Goal: Task Accomplishment & Management: Use online tool/utility

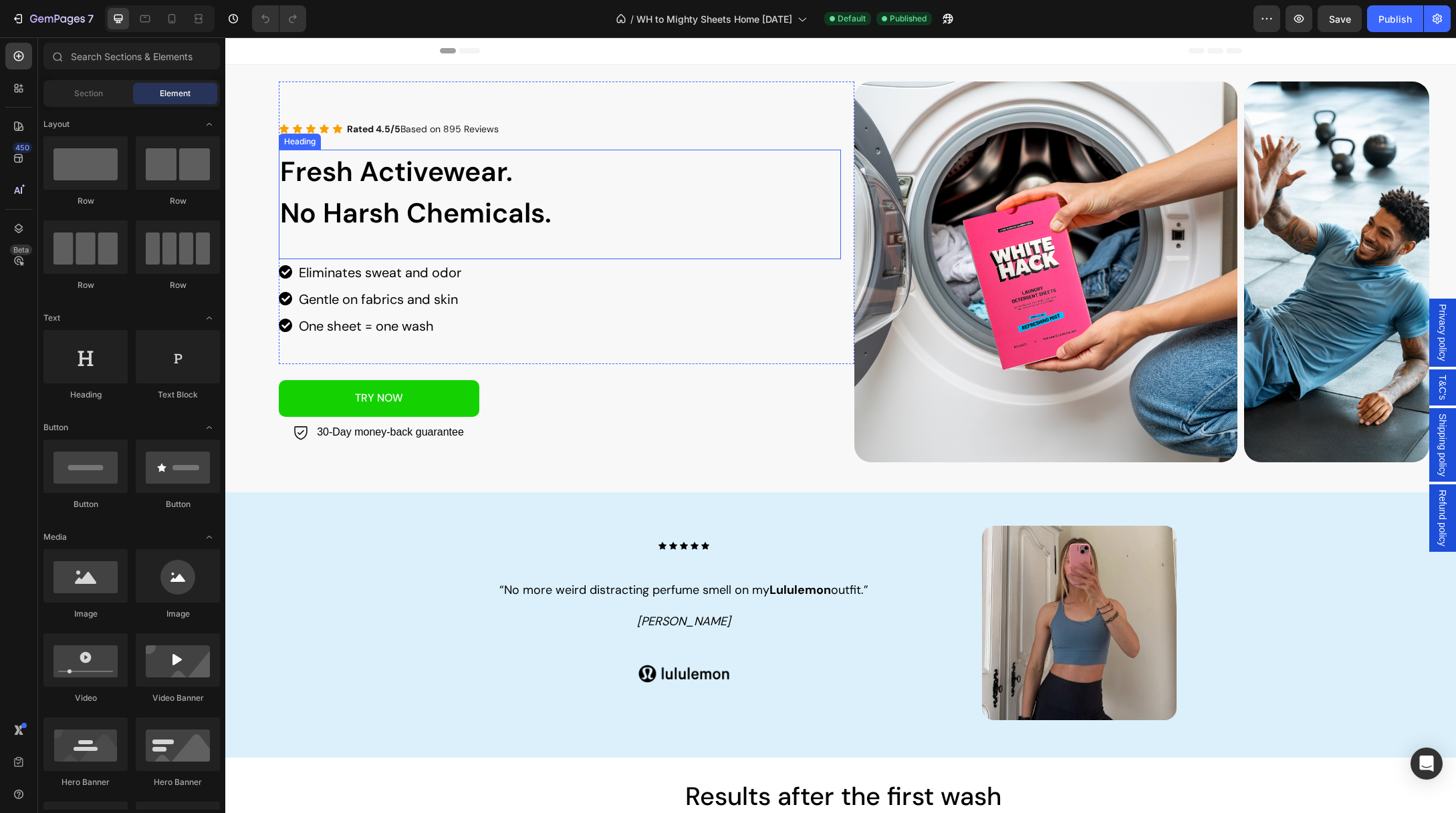
click at [399, 173] on span "Fresh Activewear." at bounding box center [397, 171] width 233 height 36
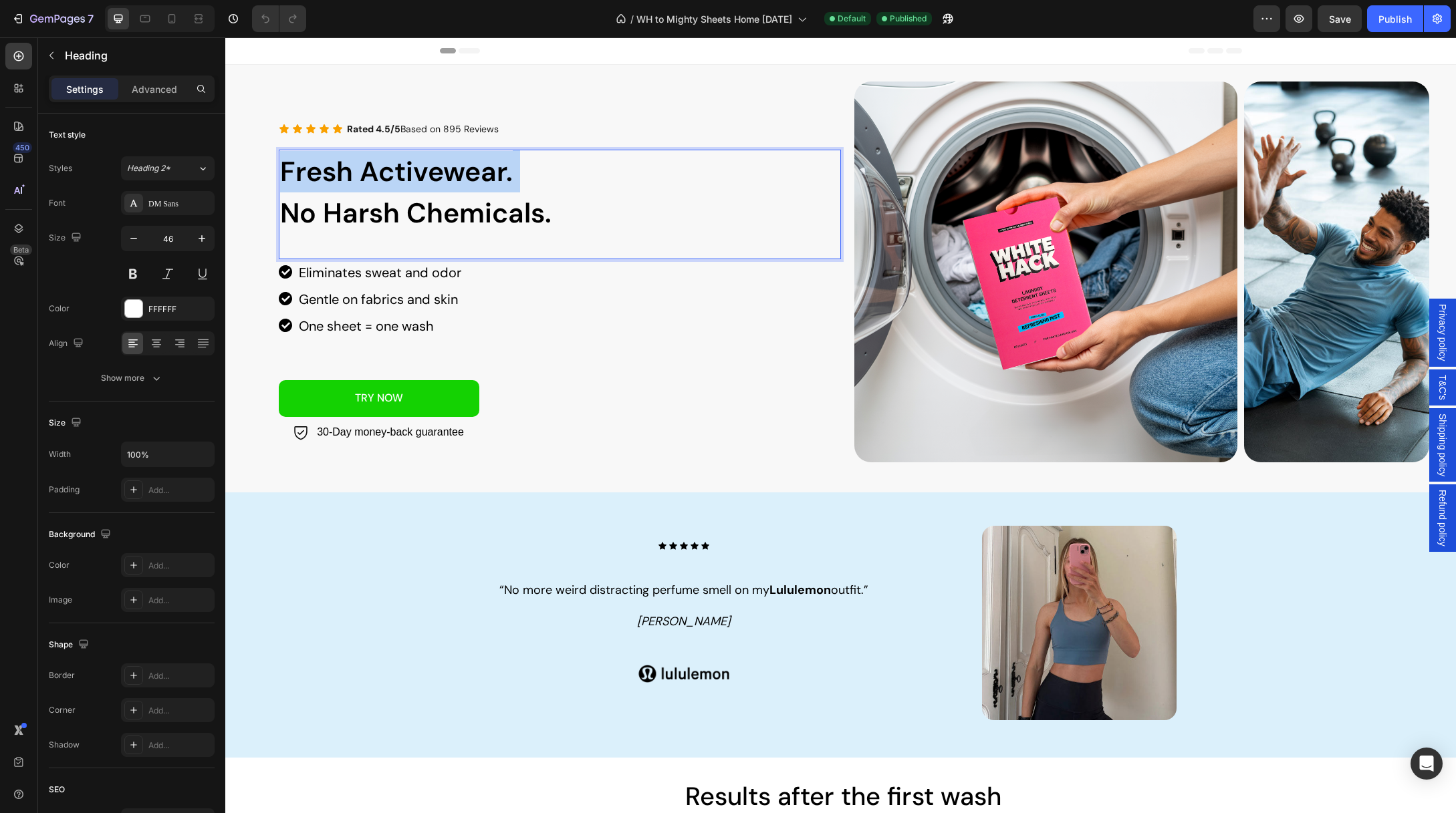
click at [399, 173] on span "Fresh Activewear." at bounding box center [397, 171] width 233 height 36
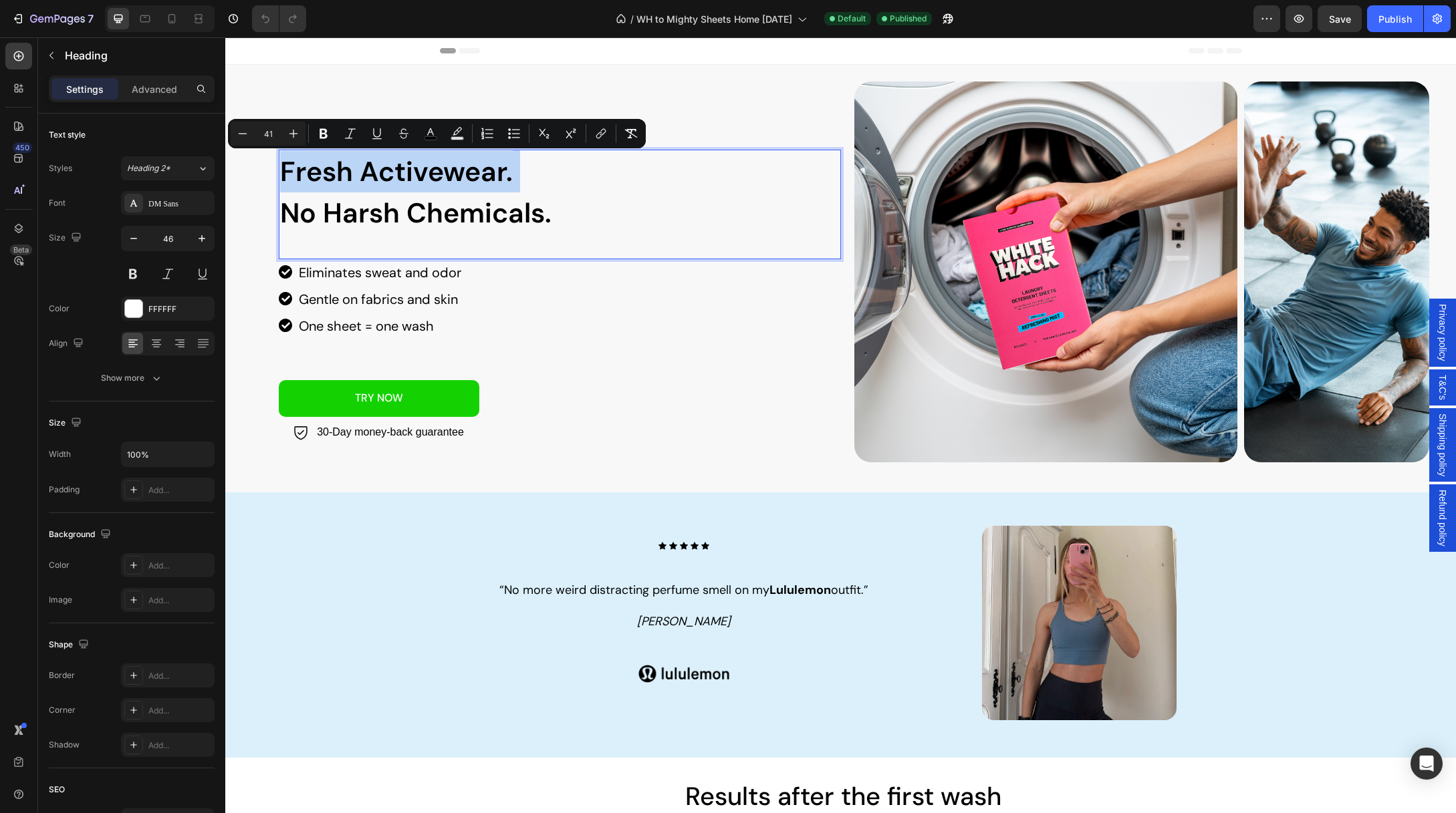
click at [322, 175] on span "Fresh Activewear." at bounding box center [397, 171] width 233 height 36
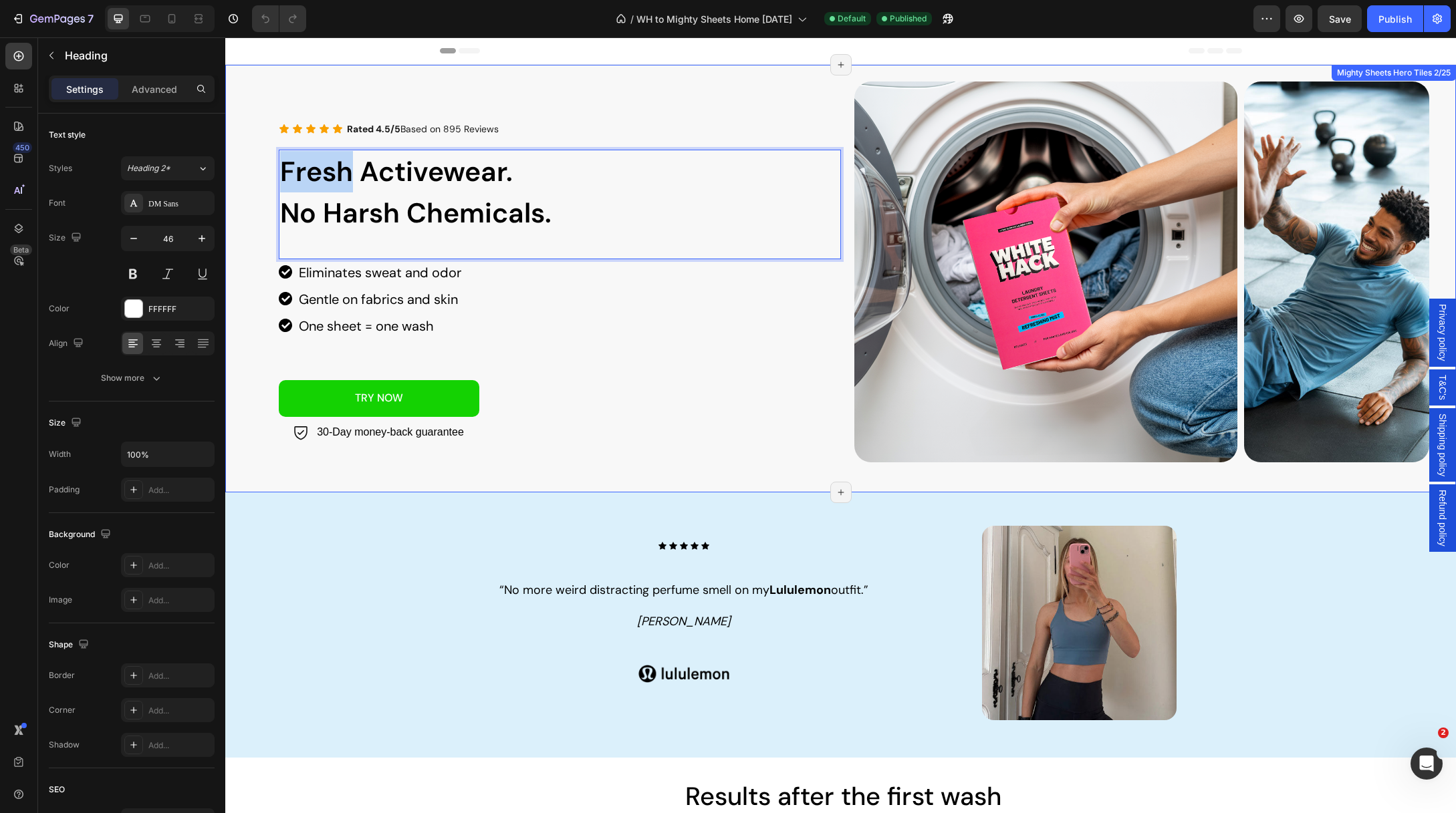
drag, startPoint x: 347, startPoint y: 175, endPoint x: 267, endPoint y: 171, distance: 80.1
click at [267, 171] on div "Icon Icon Rated 4.5/5 Based on 895 Reviews Text Block Icon Icon Icon Row Fresh …" at bounding box center [841, 279] width 1231 height 427
click at [367, 213] on span "No Harsh Chemicals." at bounding box center [416, 213] width 271 height 36
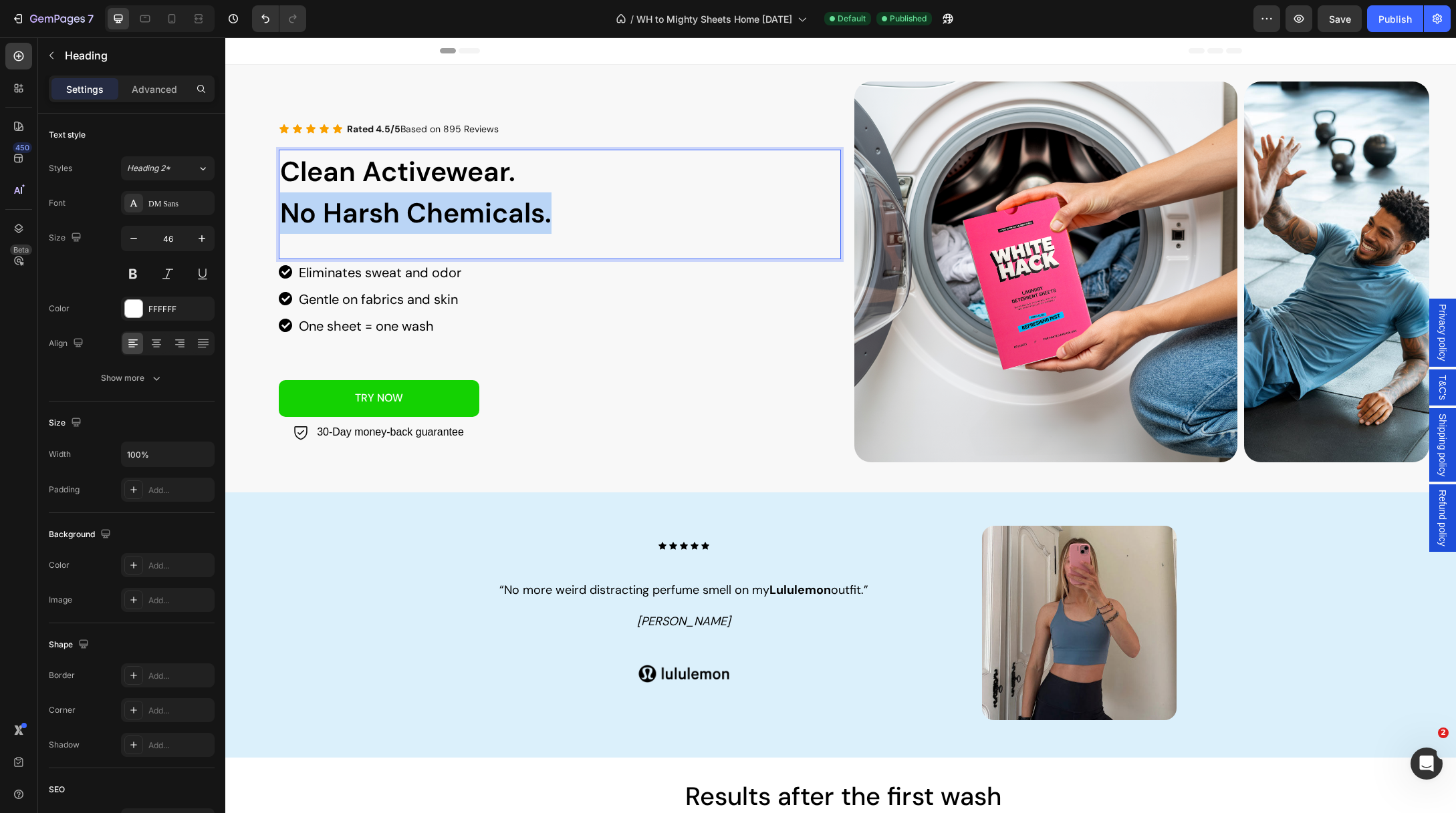
click at [367, 213] on span "No Harsh Chemicals." at bounding box center [416, 213] width 271 height 36
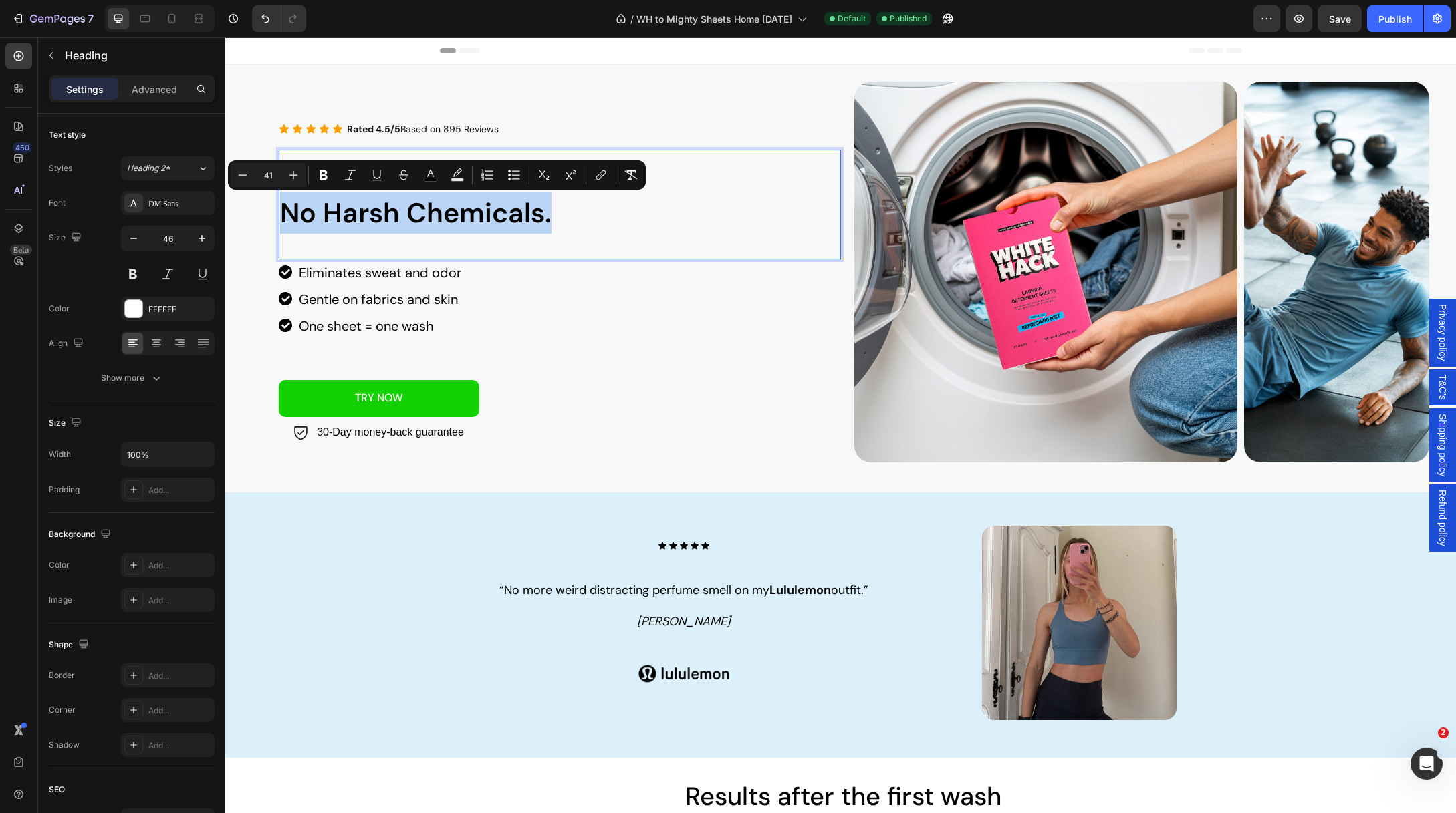
click at [456, 214] on span "No Harsh Chemicals." at bounding box center [416, 213] width 271 height 36
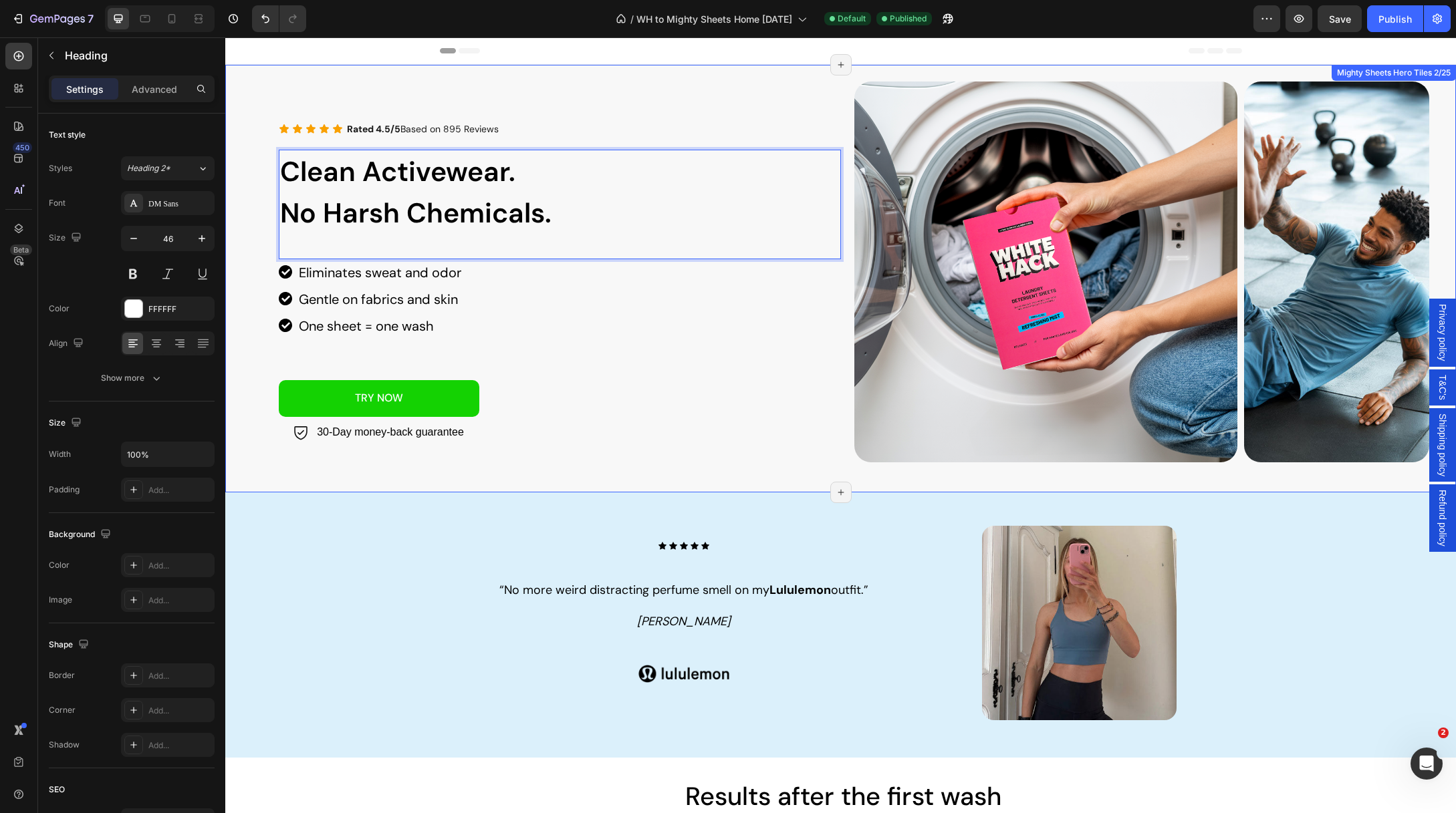
click at [624, 83] on div "Icon Icon Rated 4.5/5 Based on 895 Reviews Text Block Icon Icon Icon Row" at bounding box center [567, 116] width 576 height 68
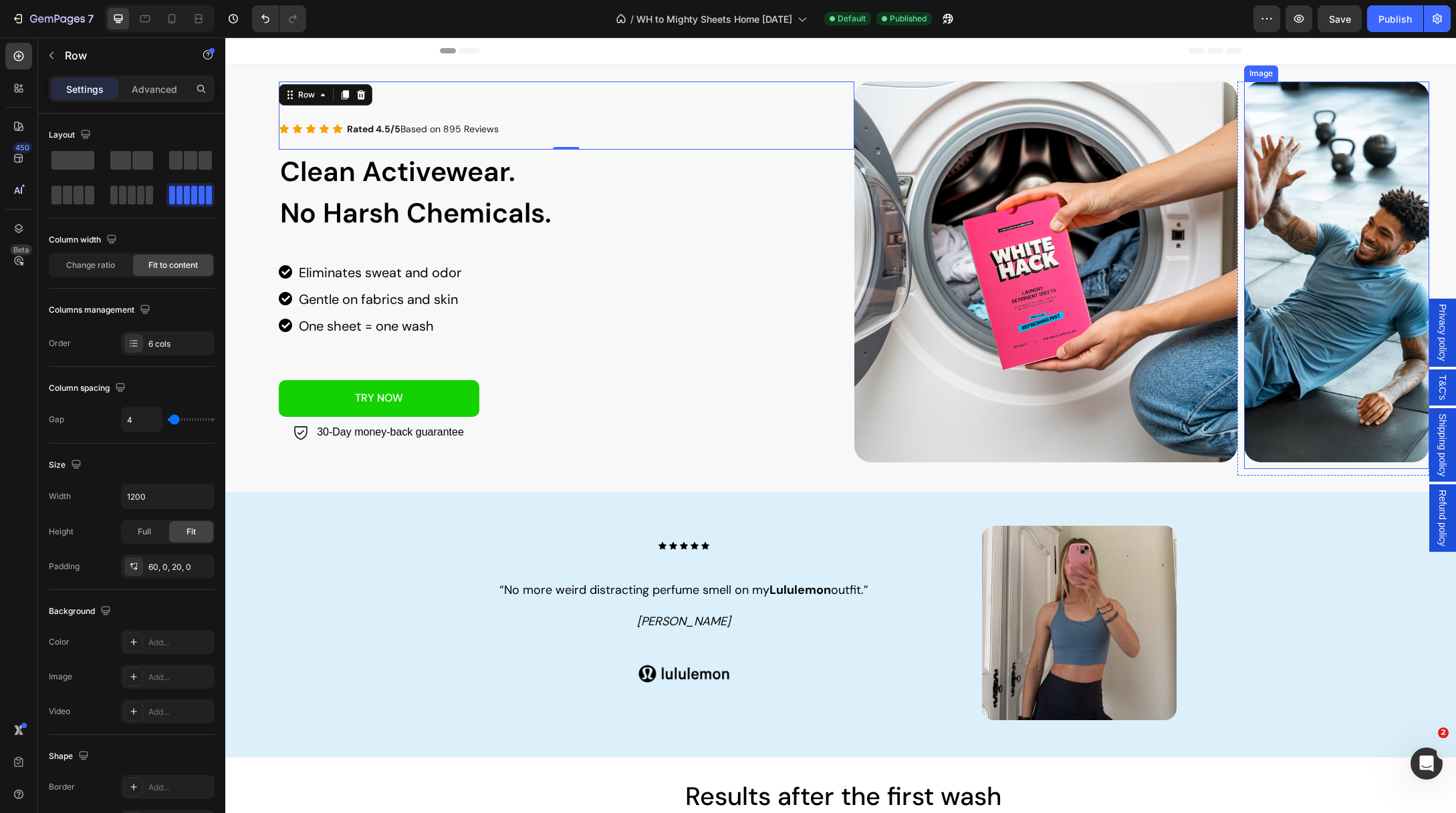
click at [1344, 202] on img at bounding box center [1337, 272] width 185 height 381
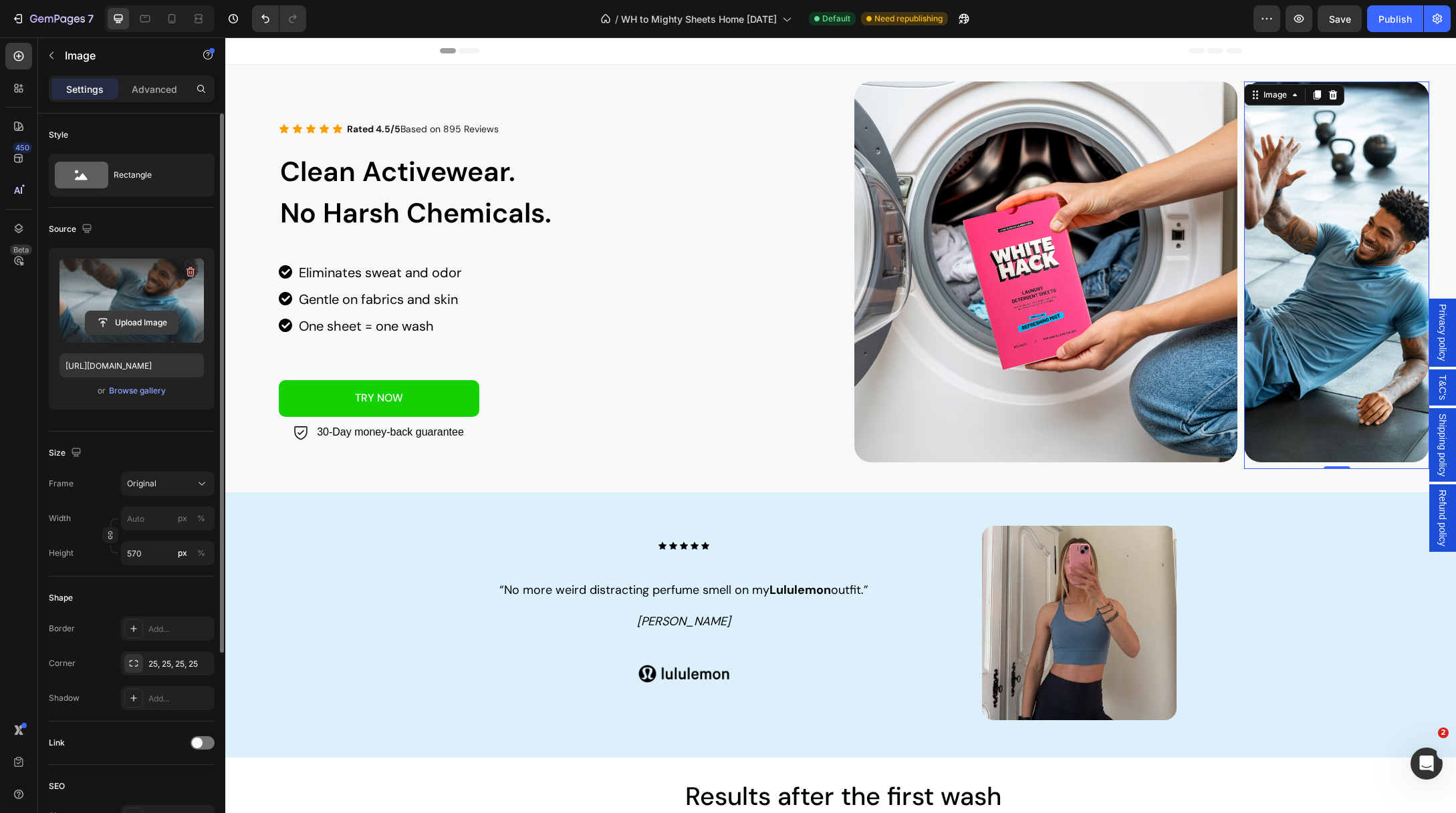
click at [126, 321] on input "file" at bounding box center [132, 323] width 92 height 23
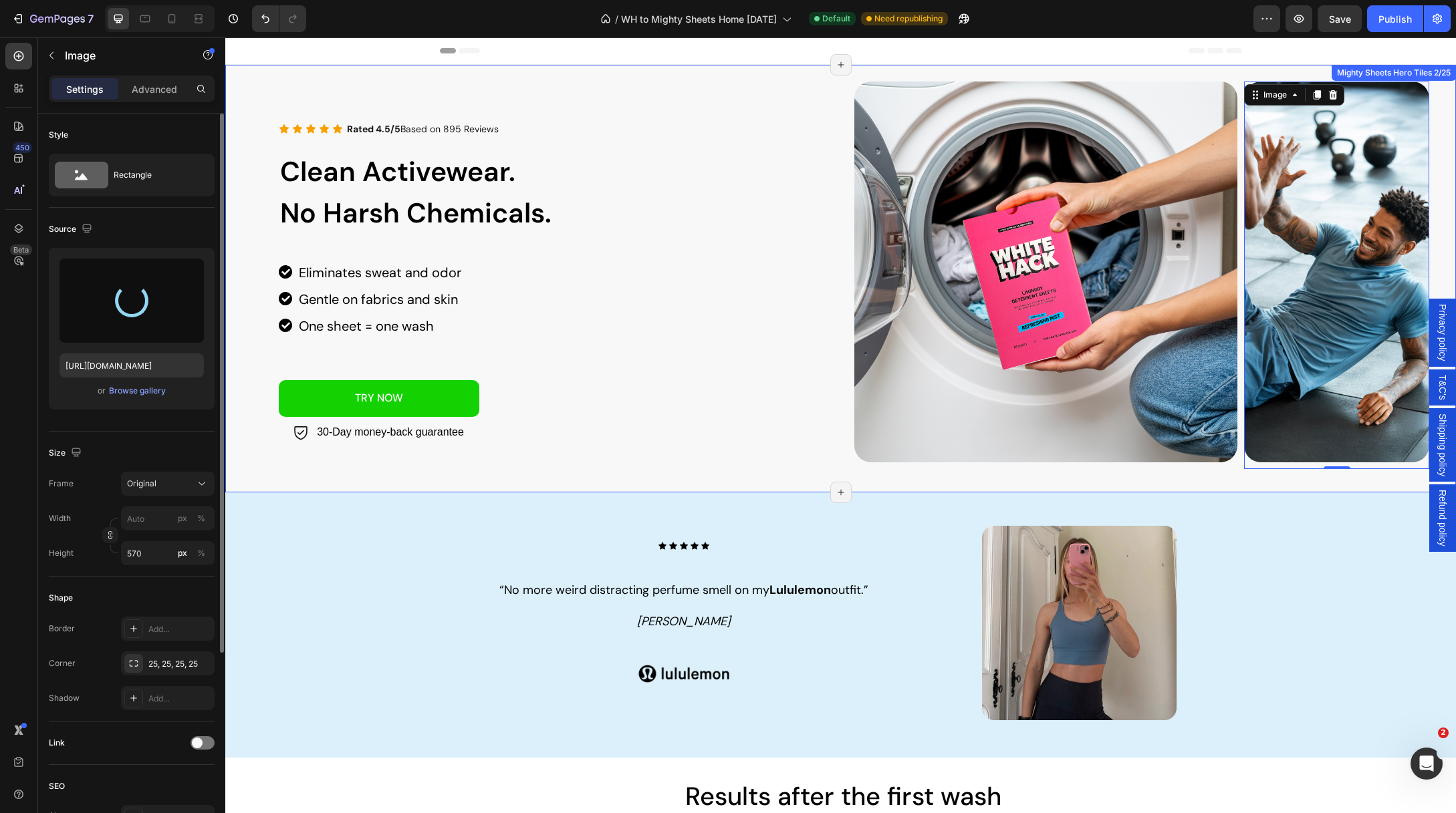
type input "[URL][DOMAIN_NAME]"
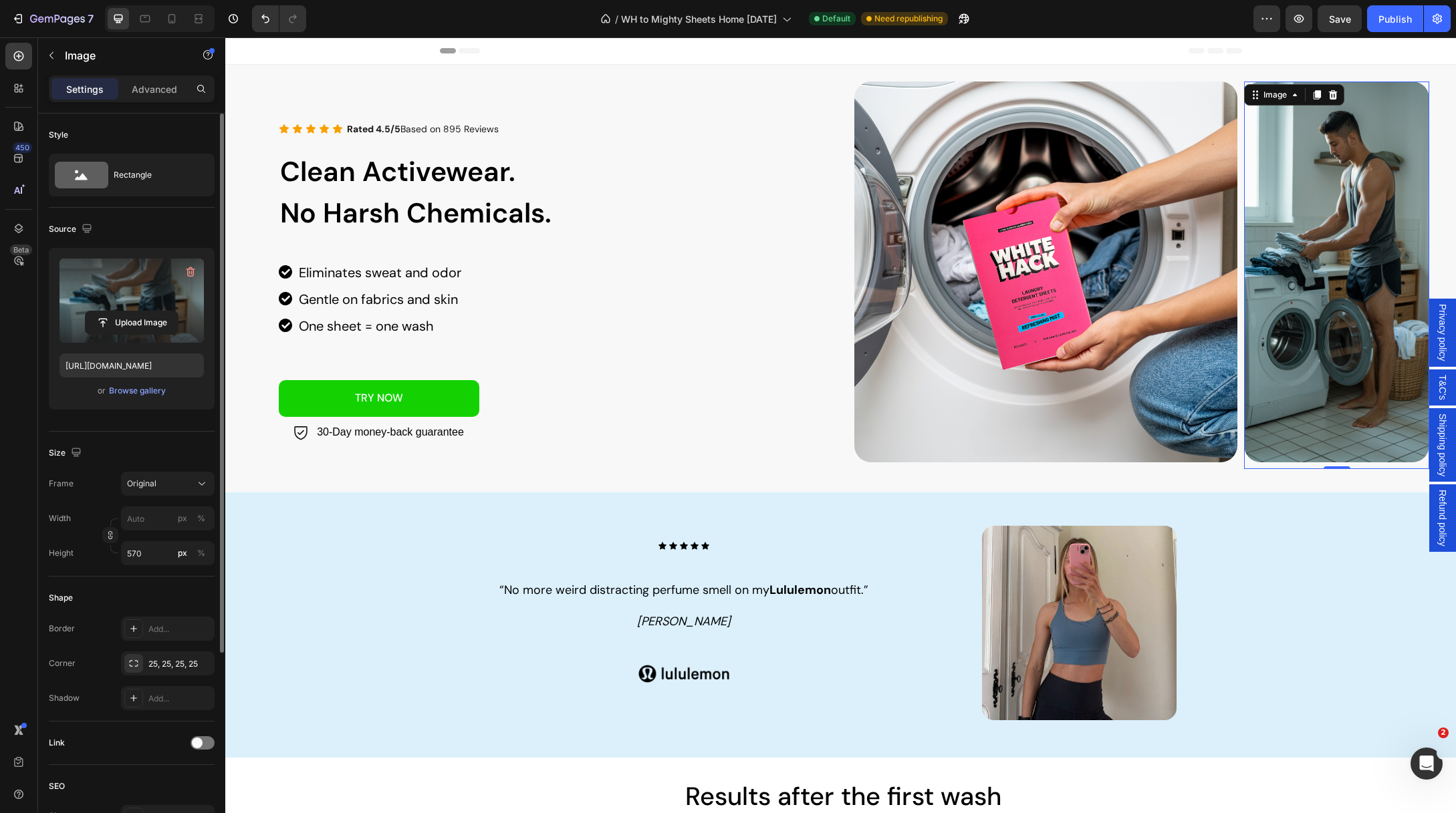
click at [724, 50] on div "Header" at bounding box center [841, 51] width 802 height 27
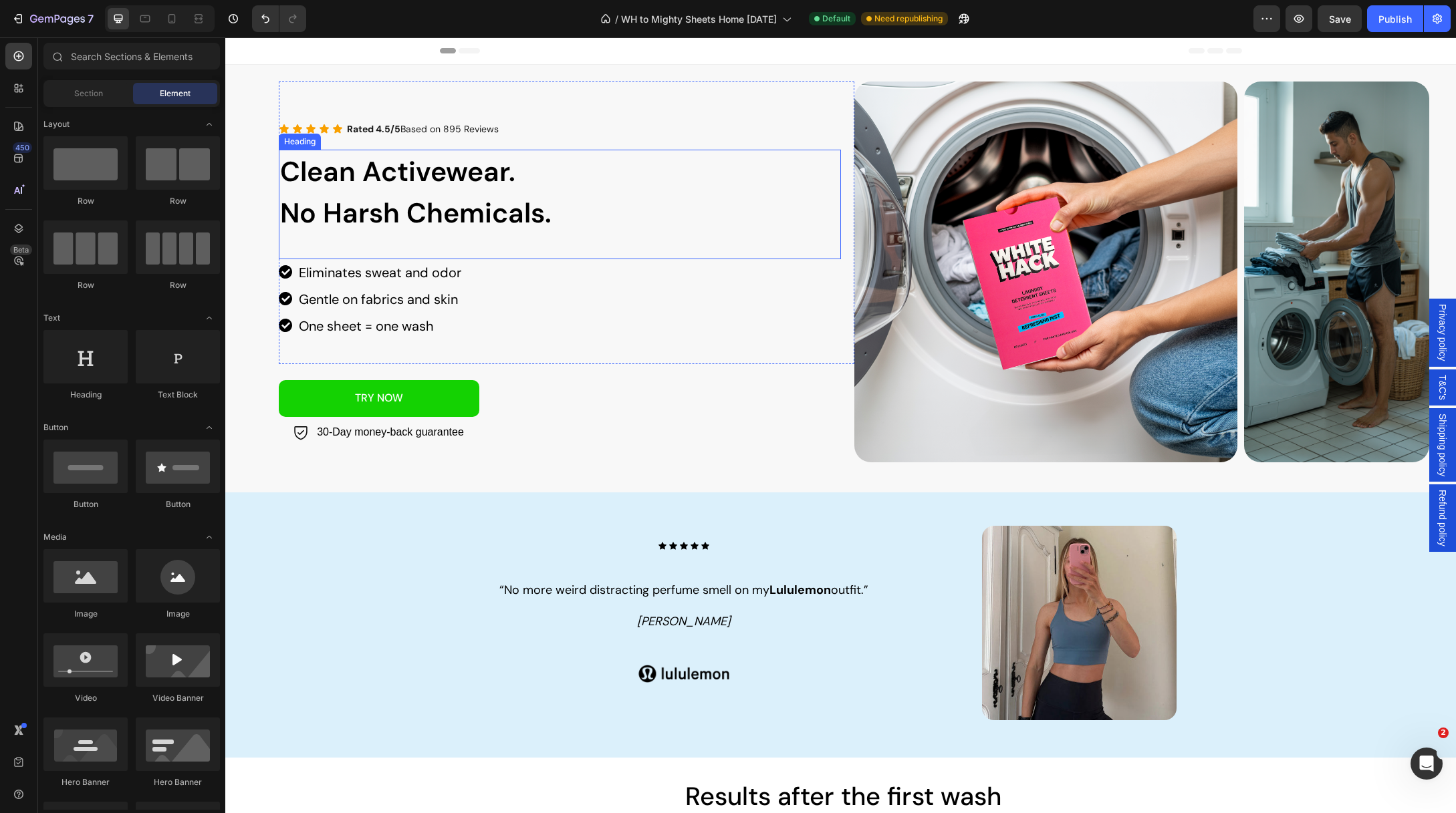
click at [369, 169] on span "Clean Activewear." at bounding box center [397, 171] width 235 height 36
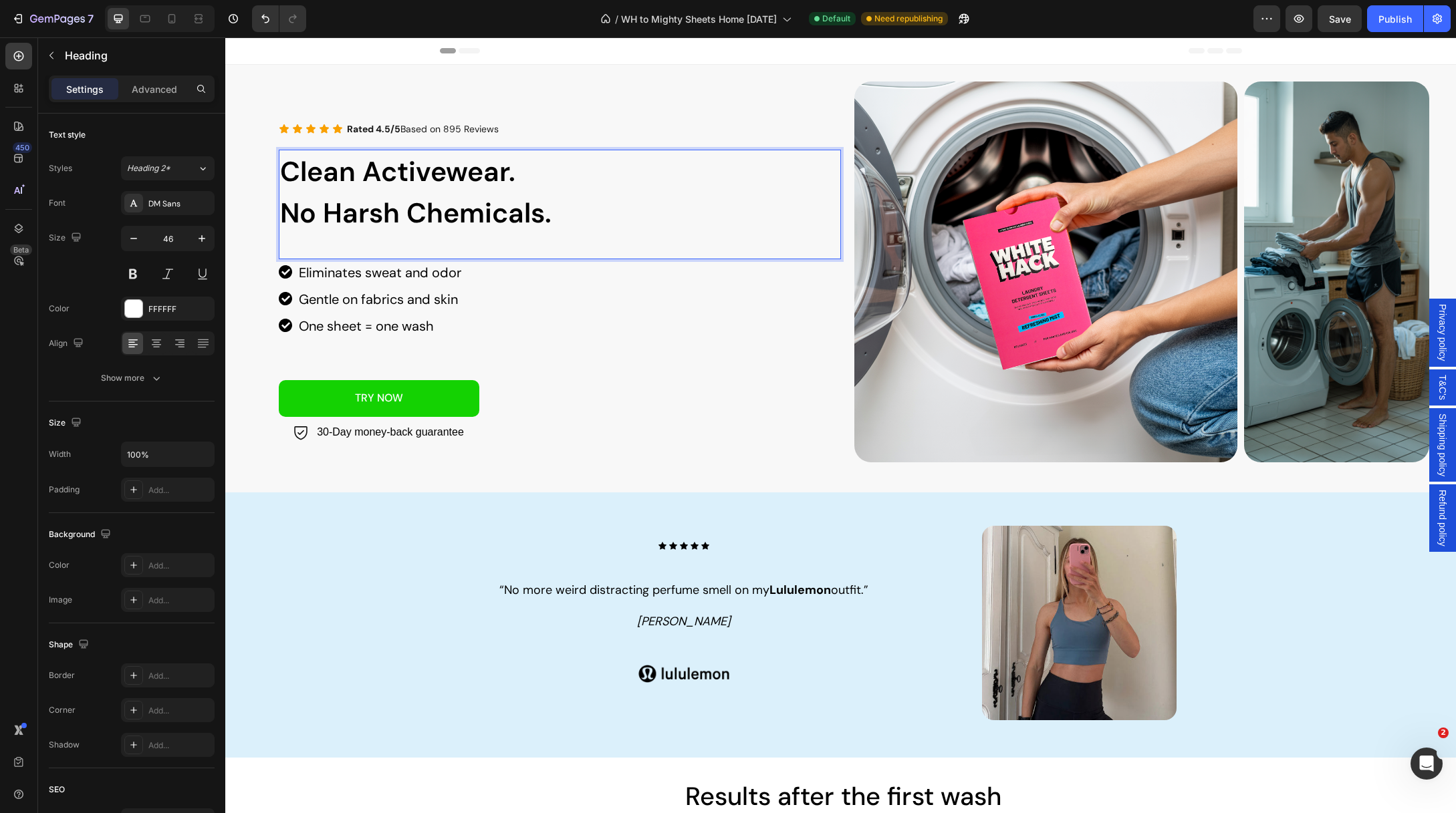
click at [326, 178] on span "Clean Activewear." at bounding box center [397, 171] width 235 height 36
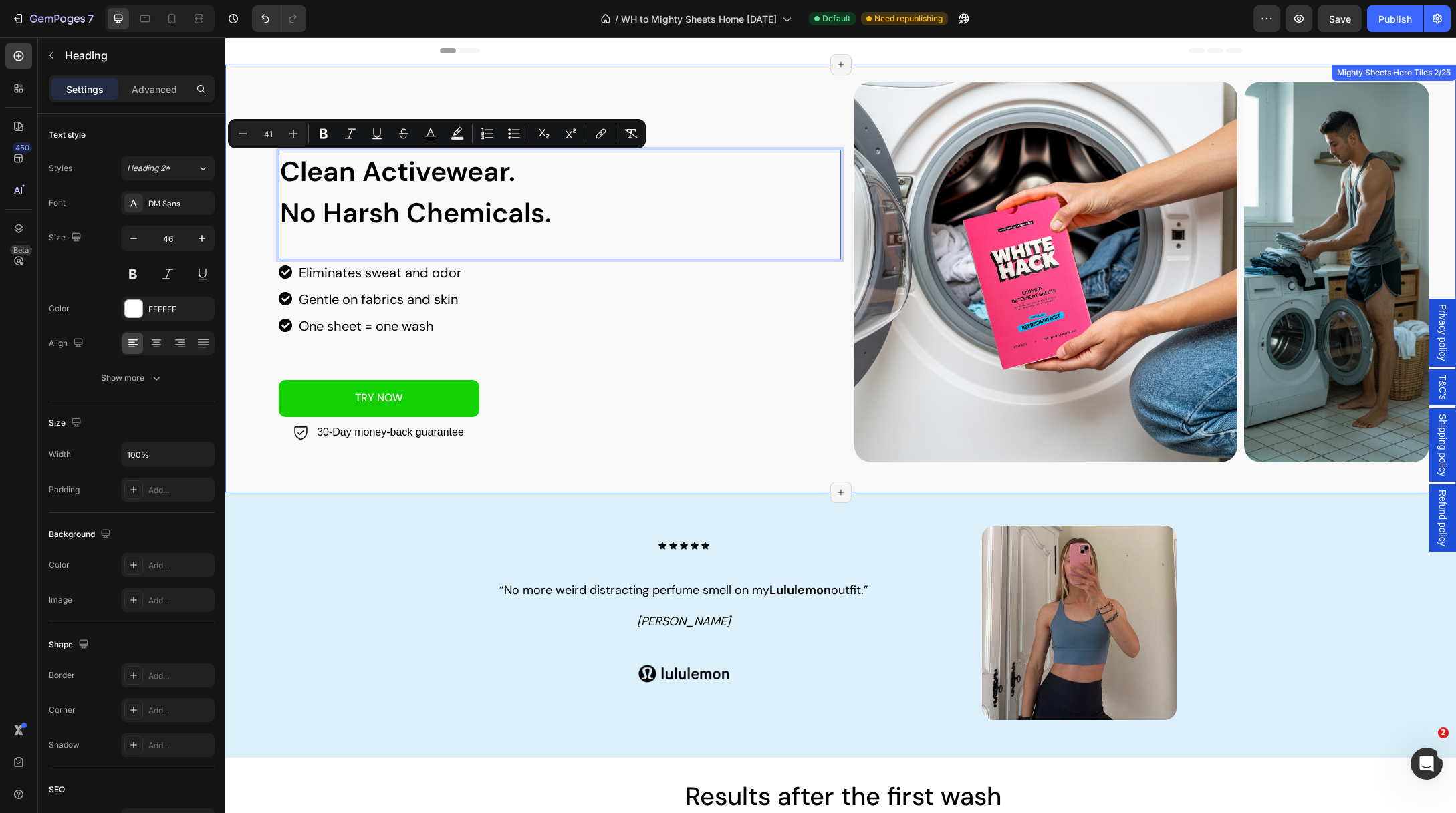
click at [517, 74] on div "Icon Icon Rated 4.5/5 Based on 895 Reviews Text Block Icon Icon Icon Row Clean …" at bounding box center [841, 279] width 1231 height 427
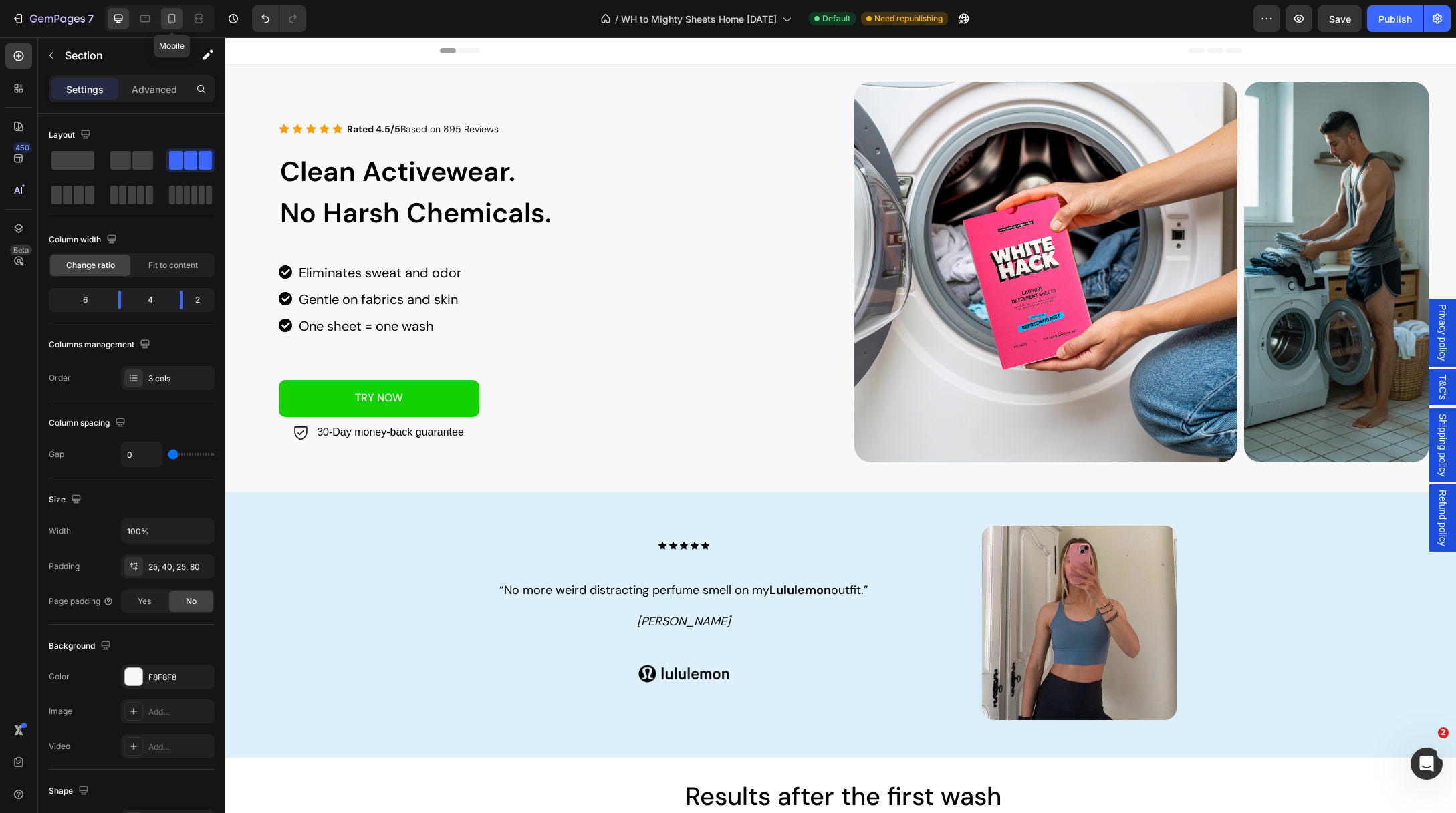
click at [177, 21] on icon at bounding box center [172, 19] width 14 height 14
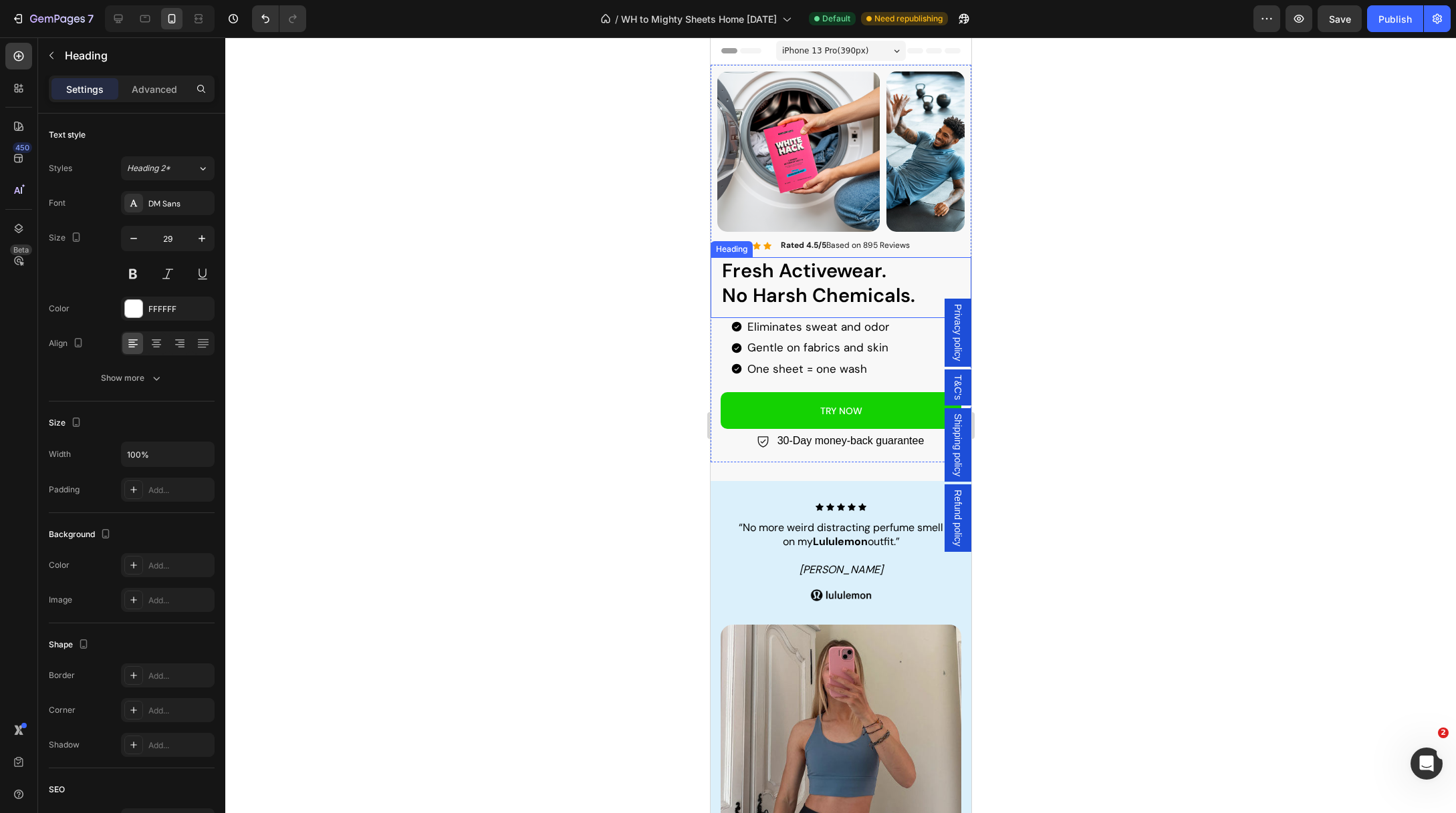
click at [777, 271] on span "Fresh Activewear." at bounding box center [804, 271] width 164 height 25
click at [765, 275] on span "Fresh Activewear." at bounding box center [804, 271] width 164 height 25
click at [768, 274] on span "Fresh Activewear." at bounding box center [804, 271] width 164 height 25
click at [631, 297] on div at bounding box center [841, 425] width 1231 height 776
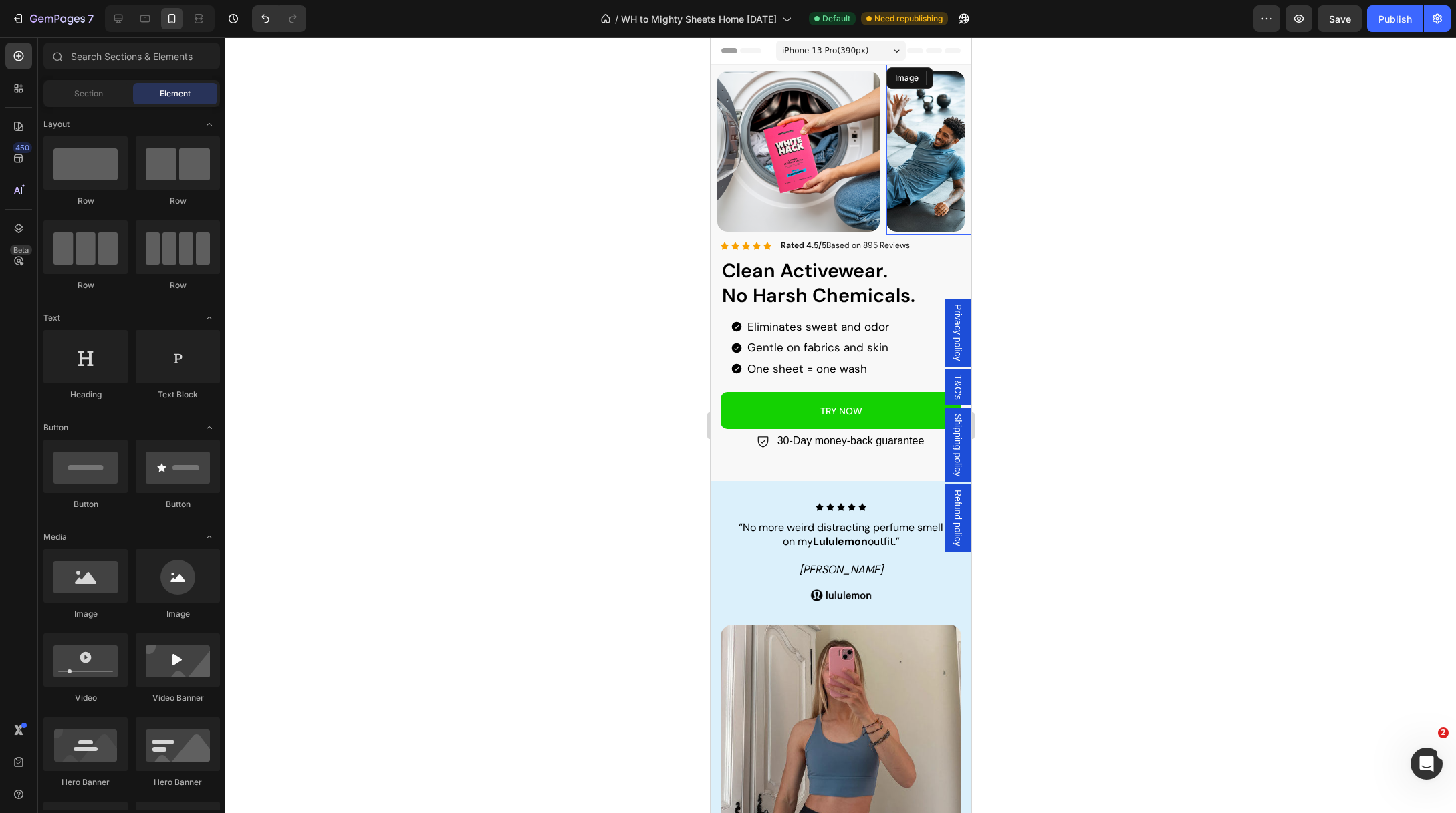
click at [935, 138] on img at bounding box center [925, 151] width 78 height 160
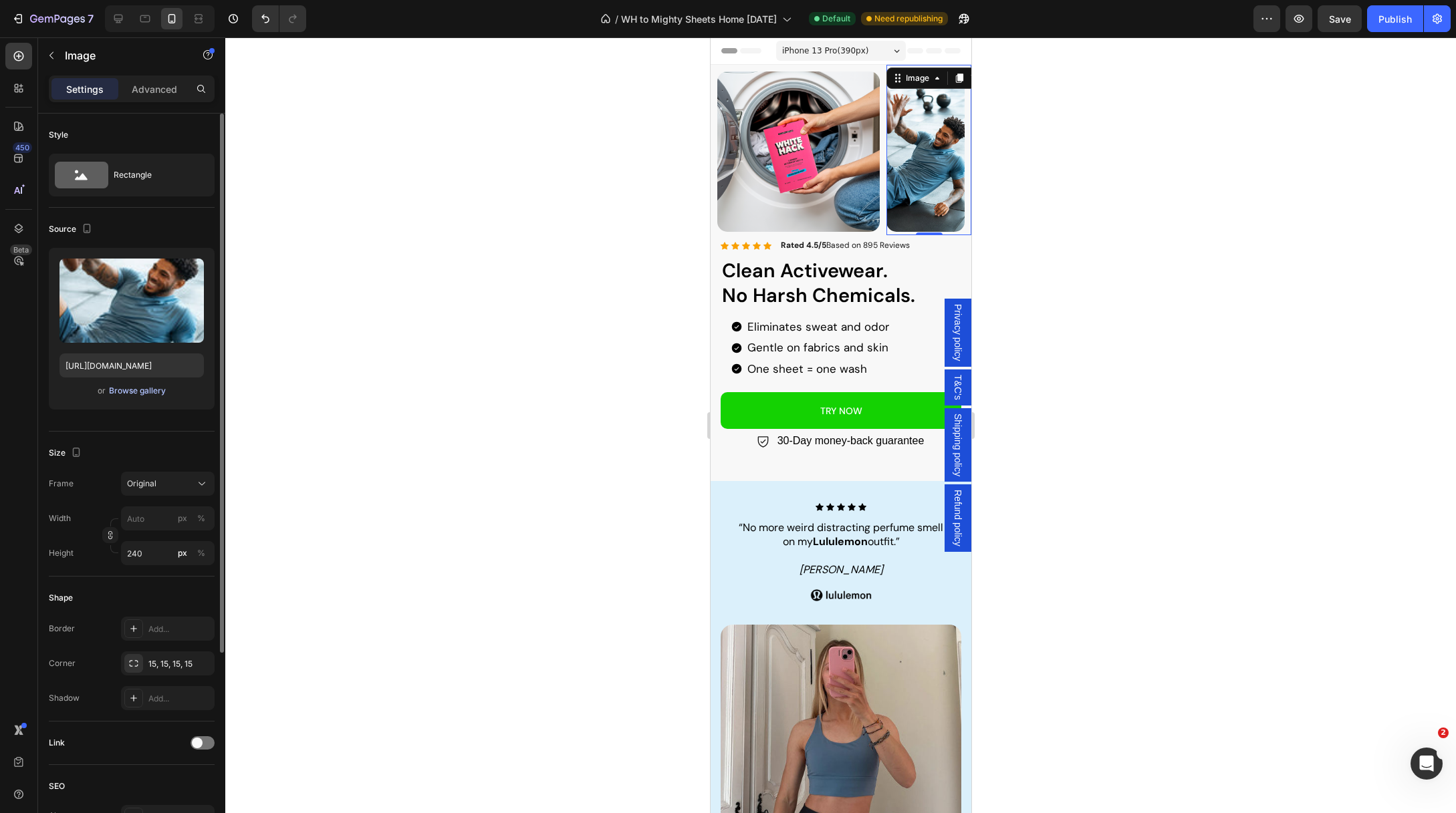
click at [135, 390] on div "Browse gallery" at bounding box center [137, 391] width 57 height 12
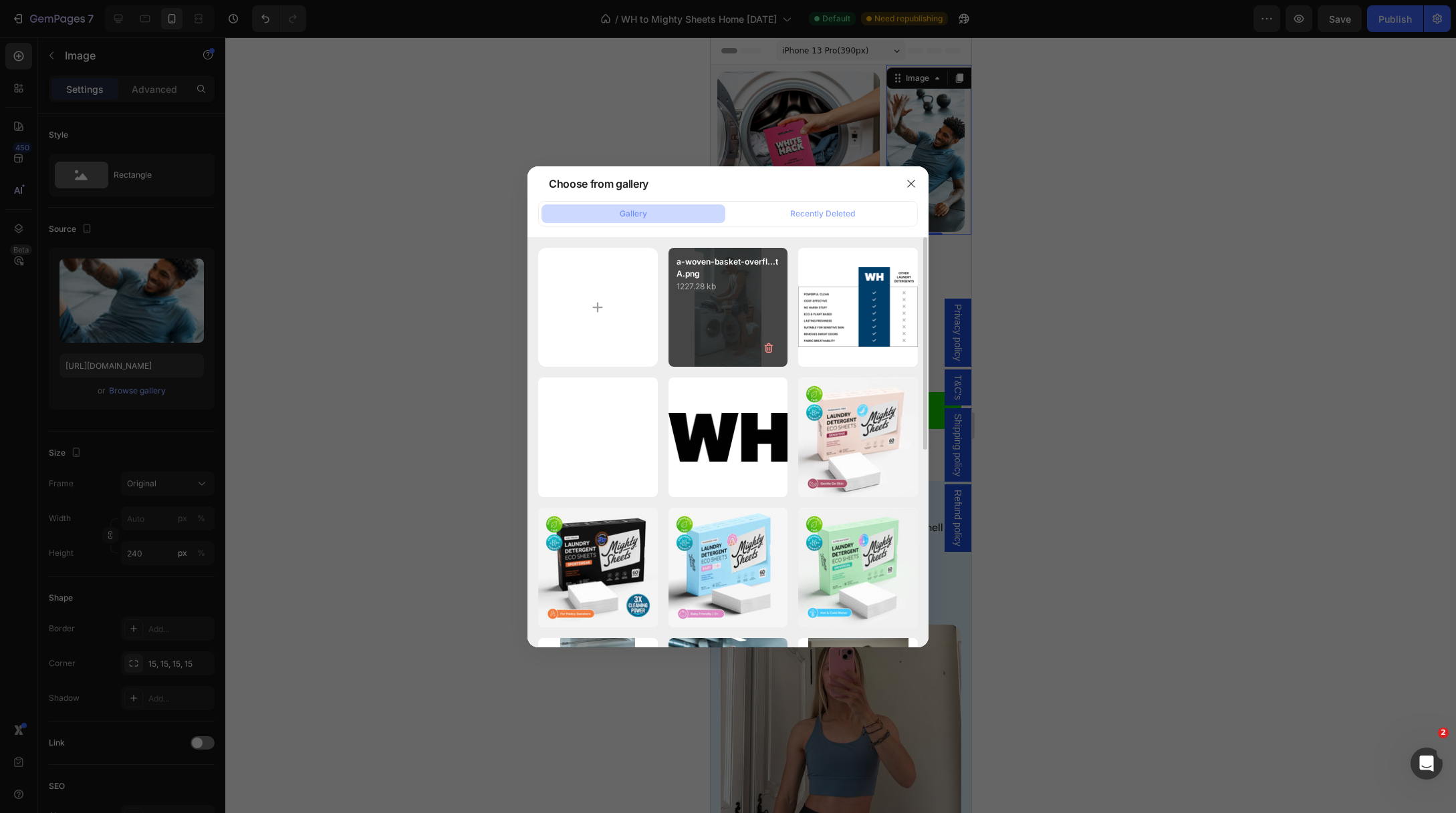
click at [750, 306] on div "a-woven-basket-overfl...tA.png 1227.28 kb" at bounding box center [728, 308] width 120 height 120
type input "[URL][DOMAIN_NAME]"
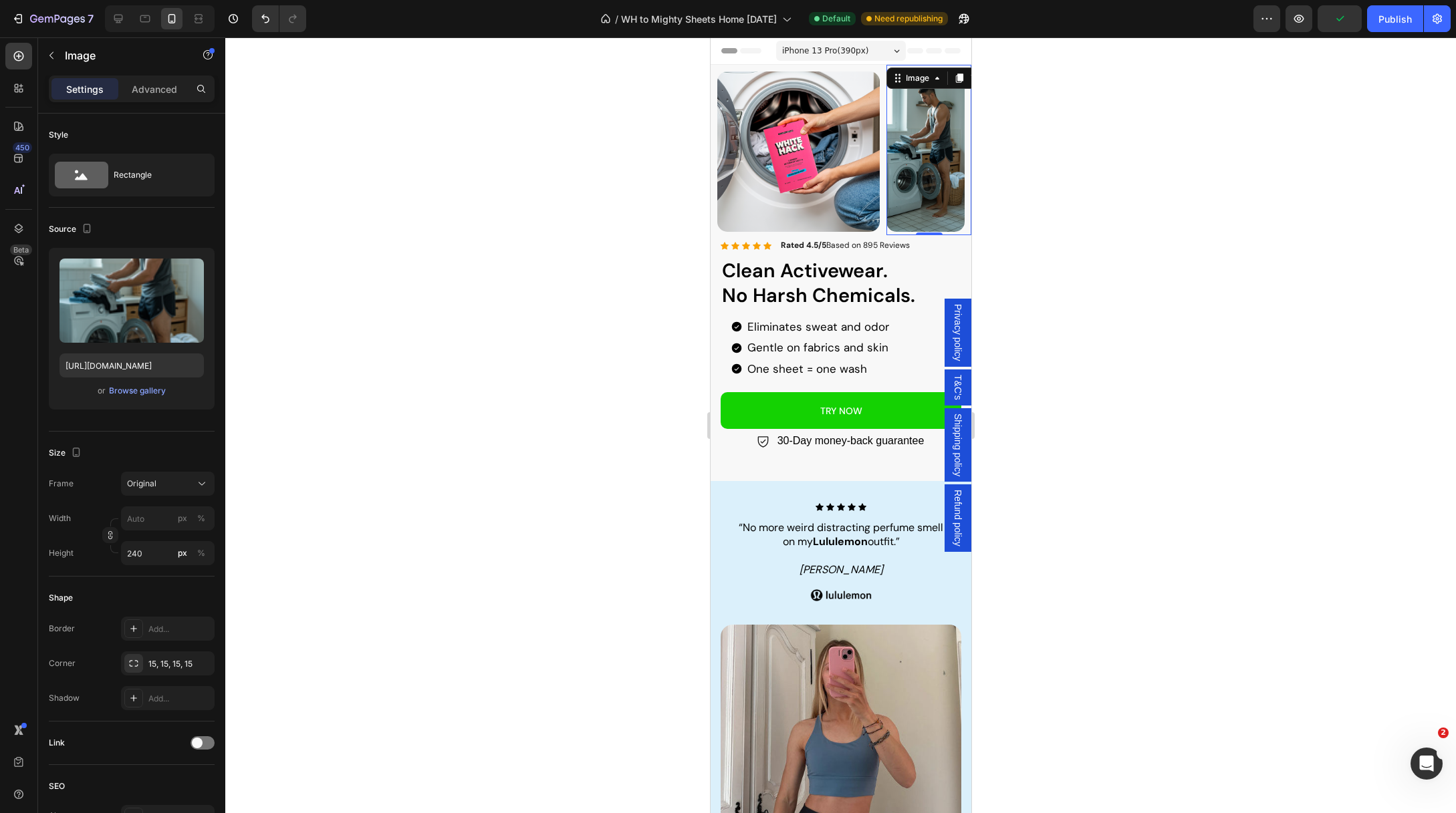
click at [506, 253] on div at bounding box center [841, 425] width 1231 height 776
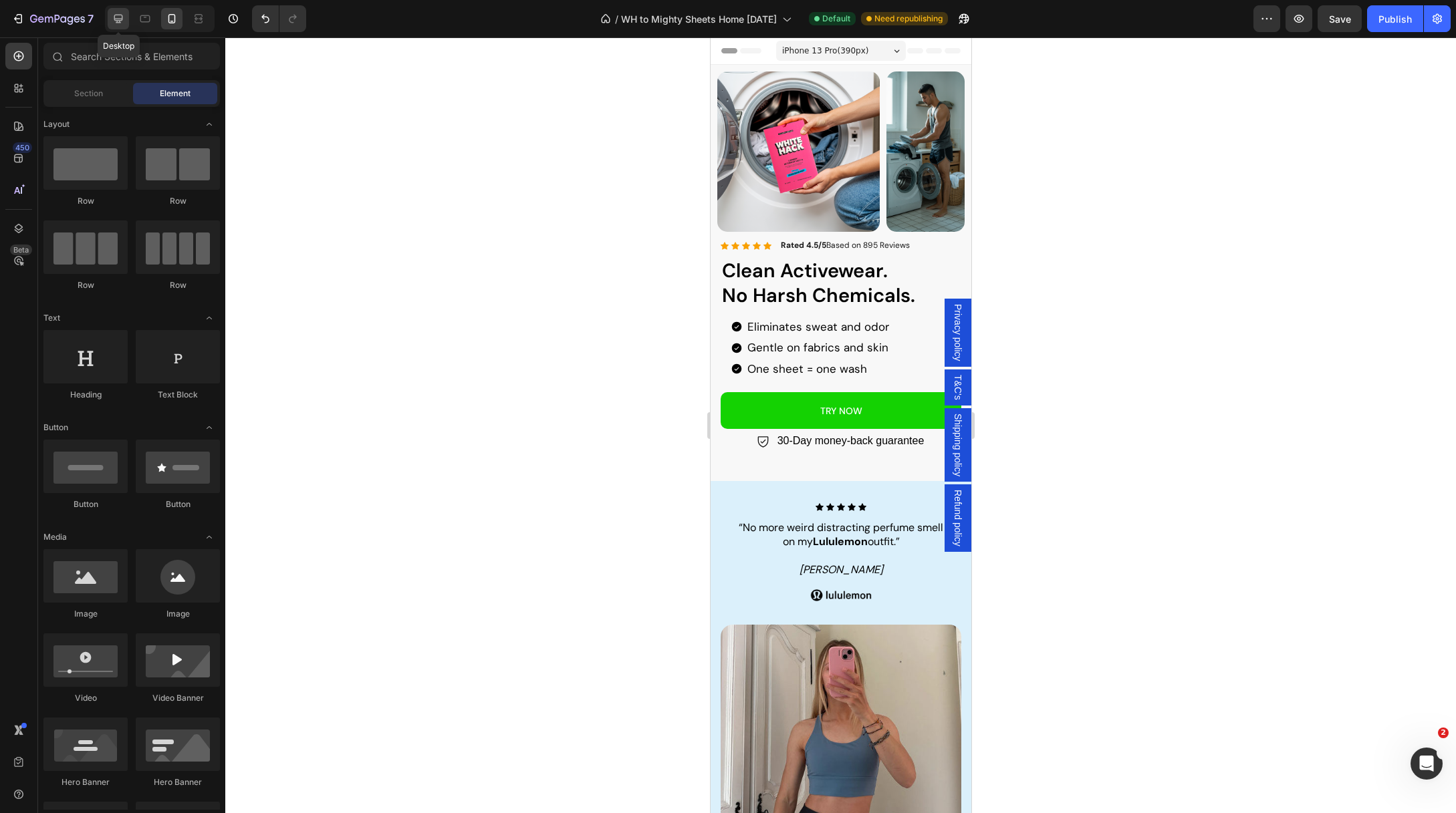
click at [117, 24] on icon at bounding box center [119, 19] width 14 height 14
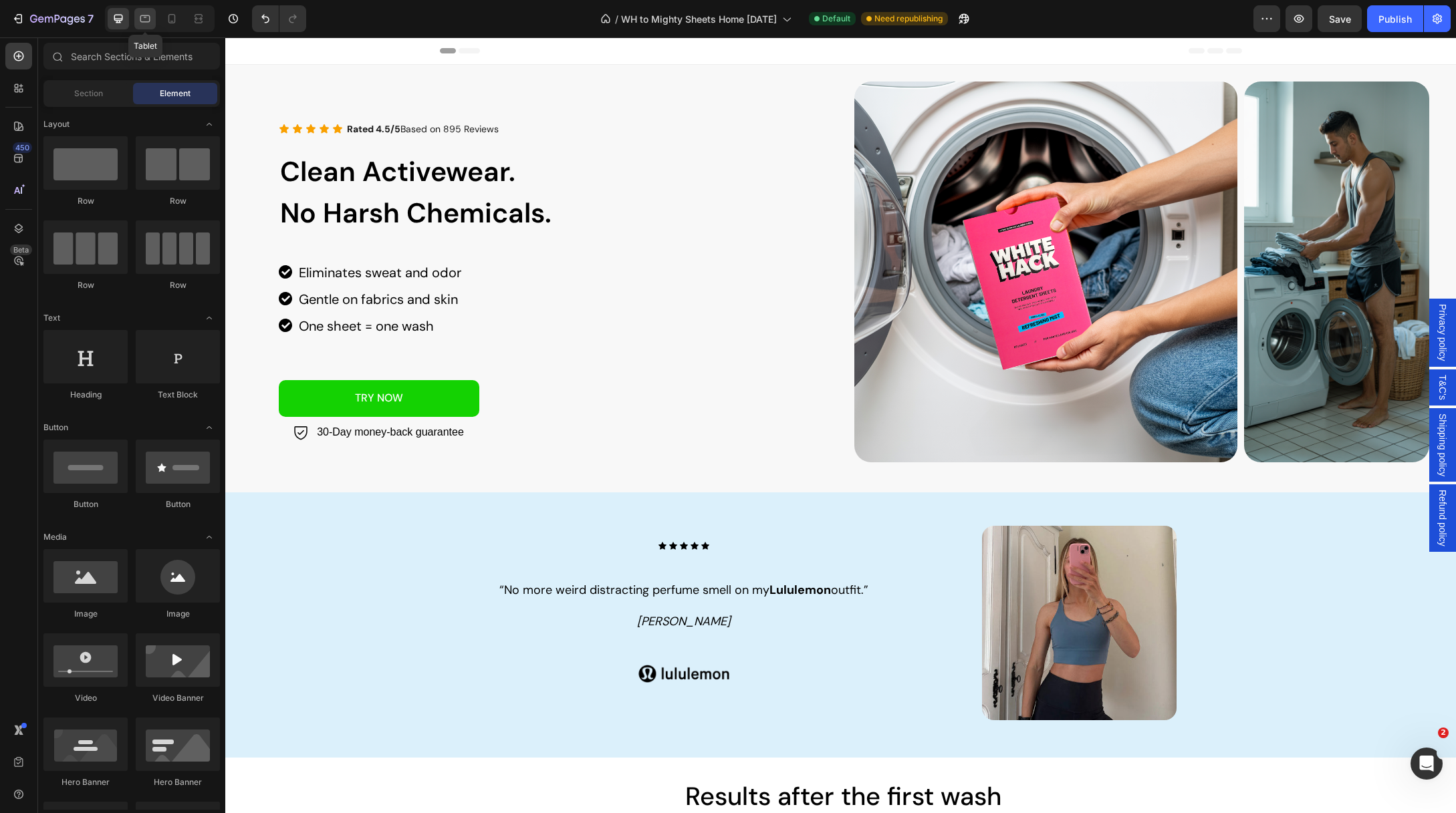
click at [148, 23] on icon at bounding box center [145, 19] width 14 height 14
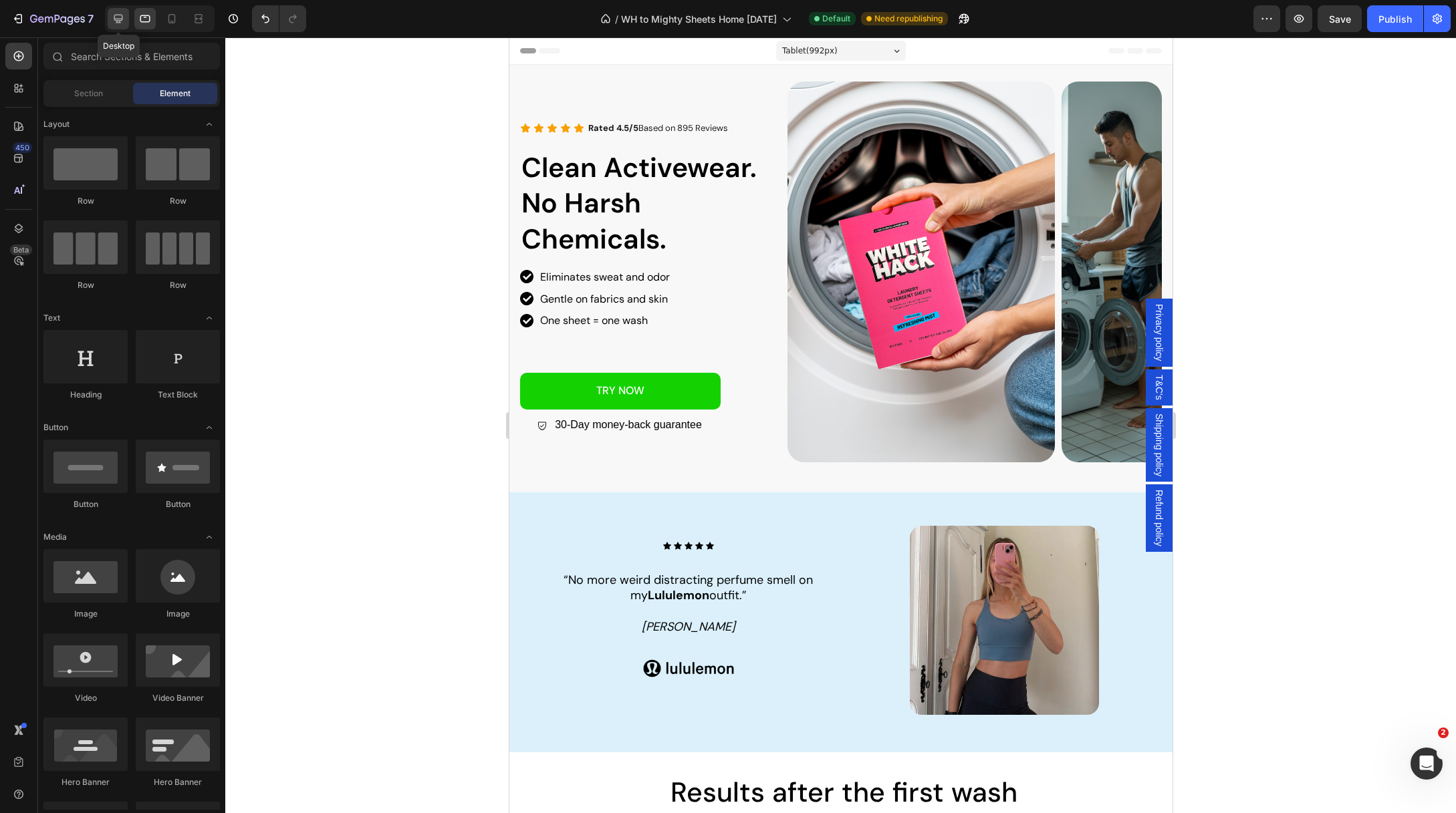
click at [115, 19] on icon at bounding box center [119, 19] width 14 height 14
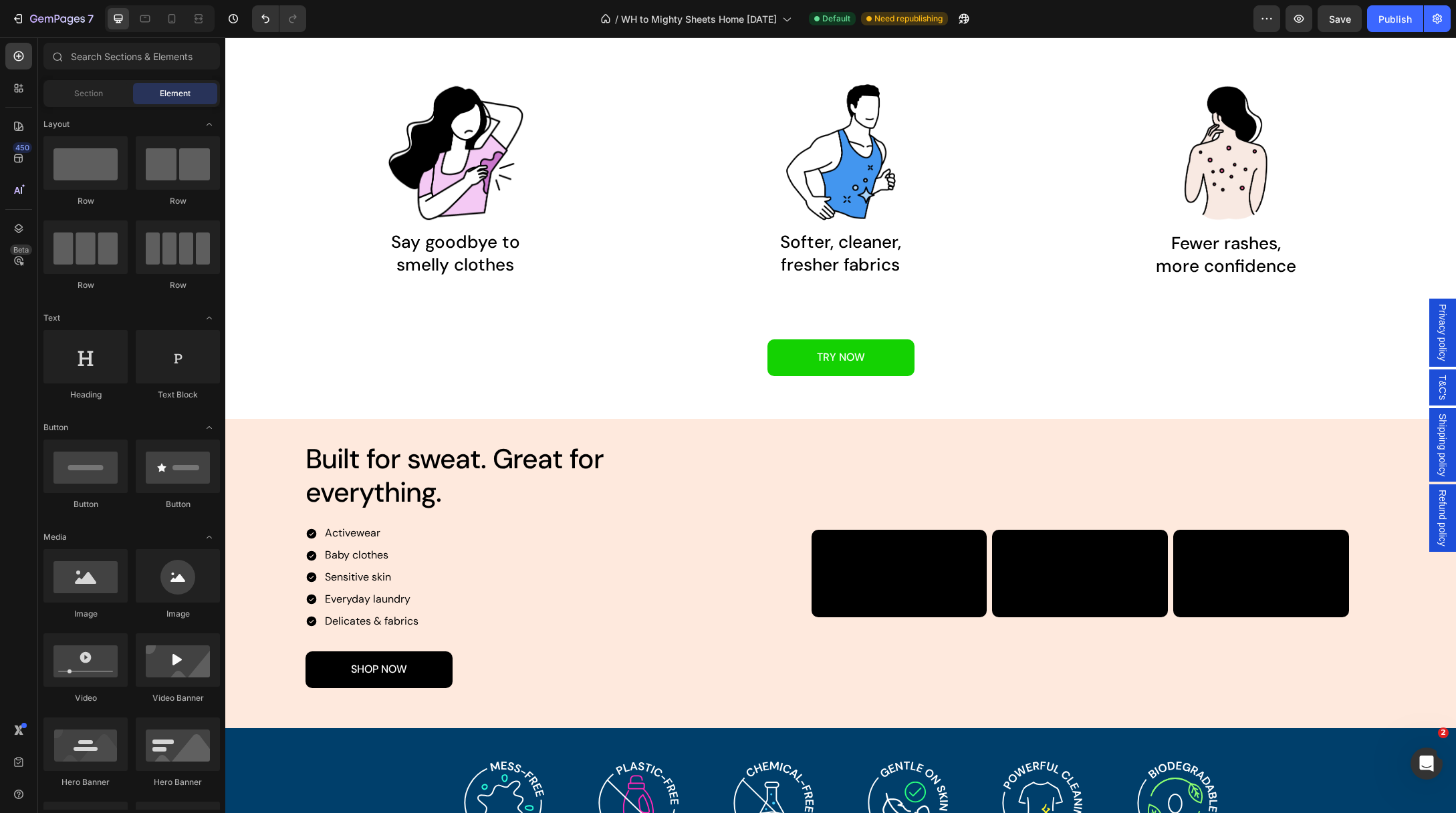
scroll to position [881, 0]
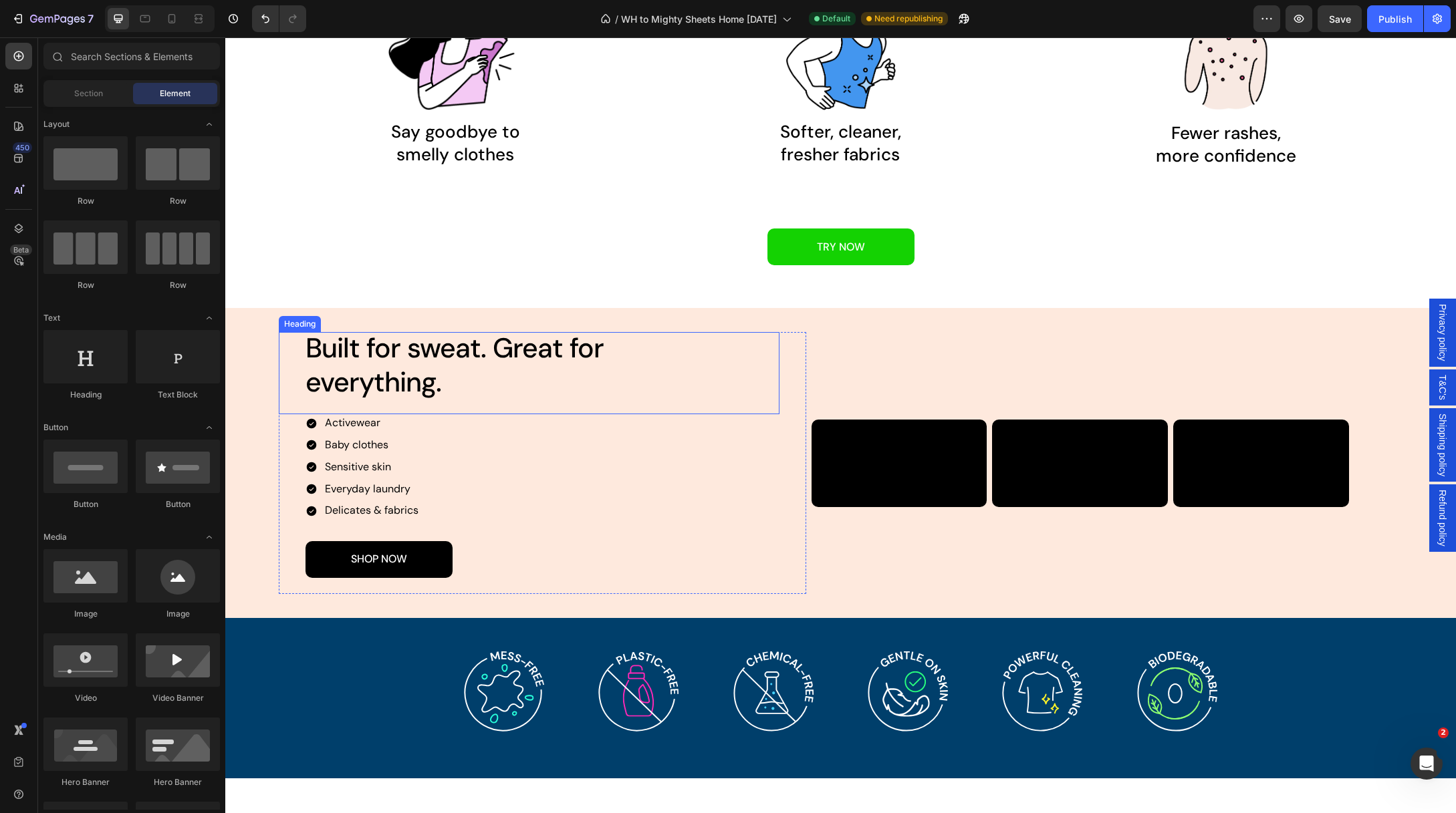
click at [495, 377] on span "Built for sweat. Great for everything." at bounding box center [454, 364] width 298 height 69
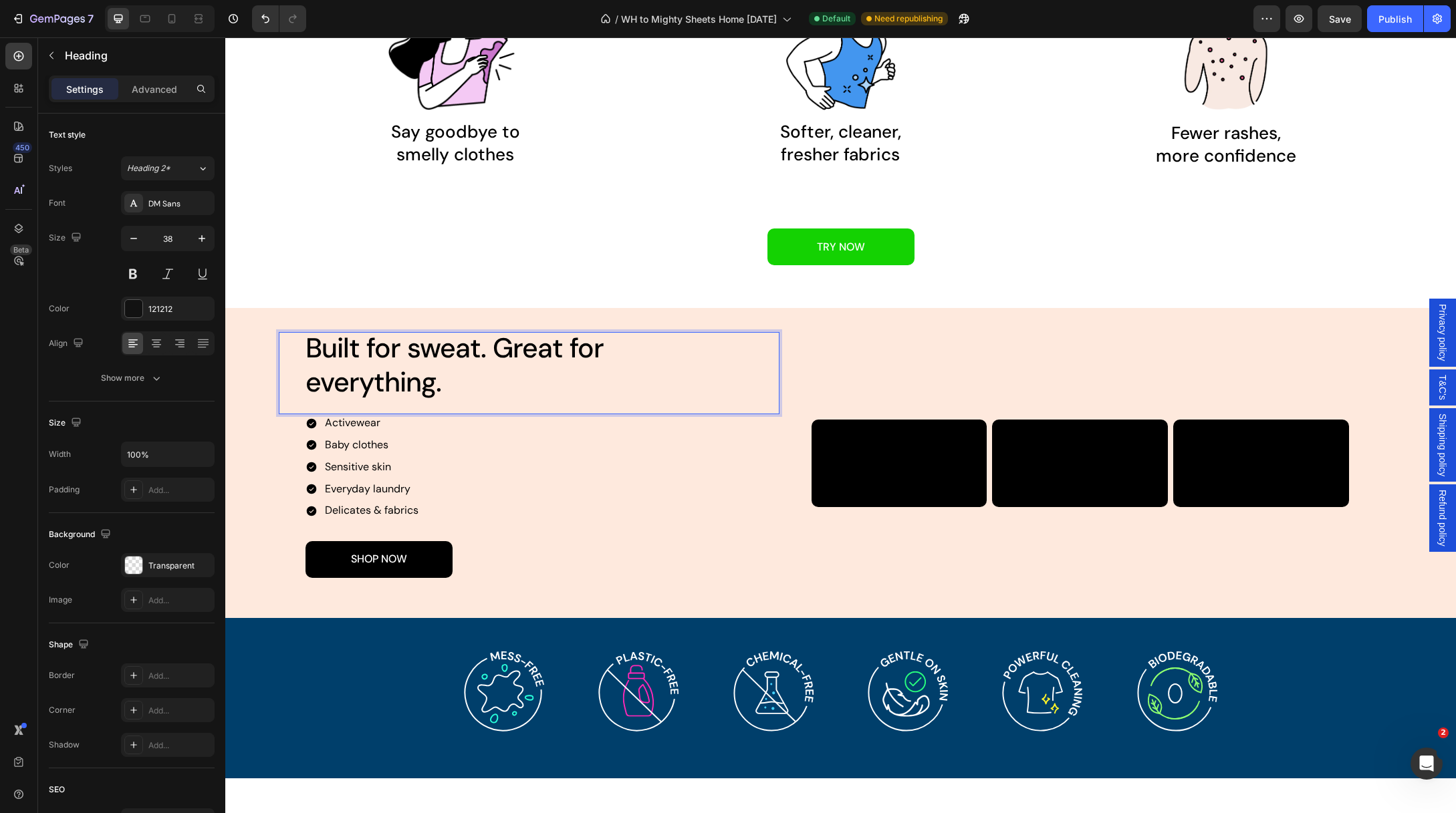
click at [495, 377] on span "Built for sweat. Great for everything." at bounding box center [454, 364] width 298 height 69
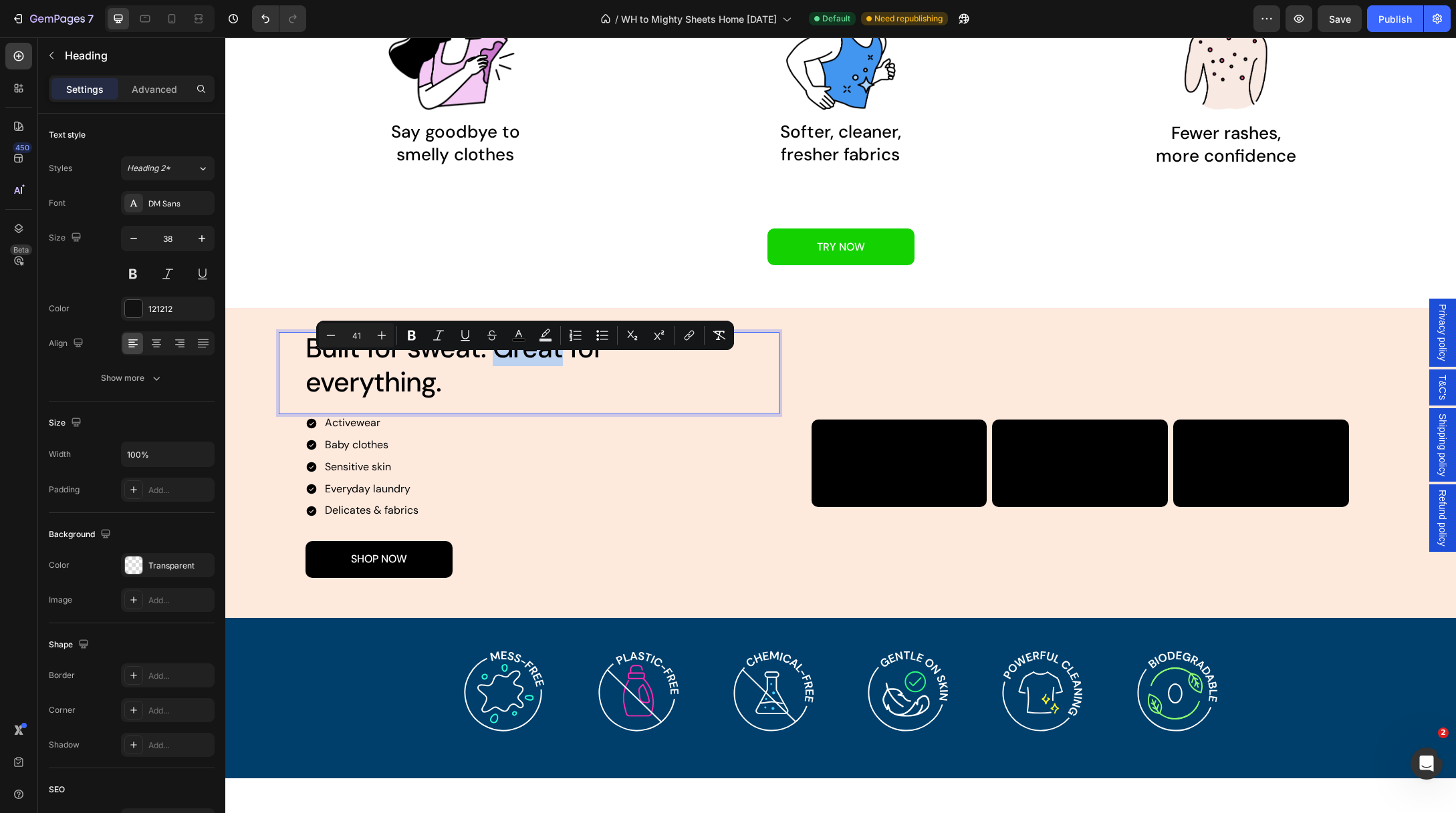
click at [493, 377] on span "Built for sweat. Great for everything." at bounding box center [454, 364] width 298 height 69
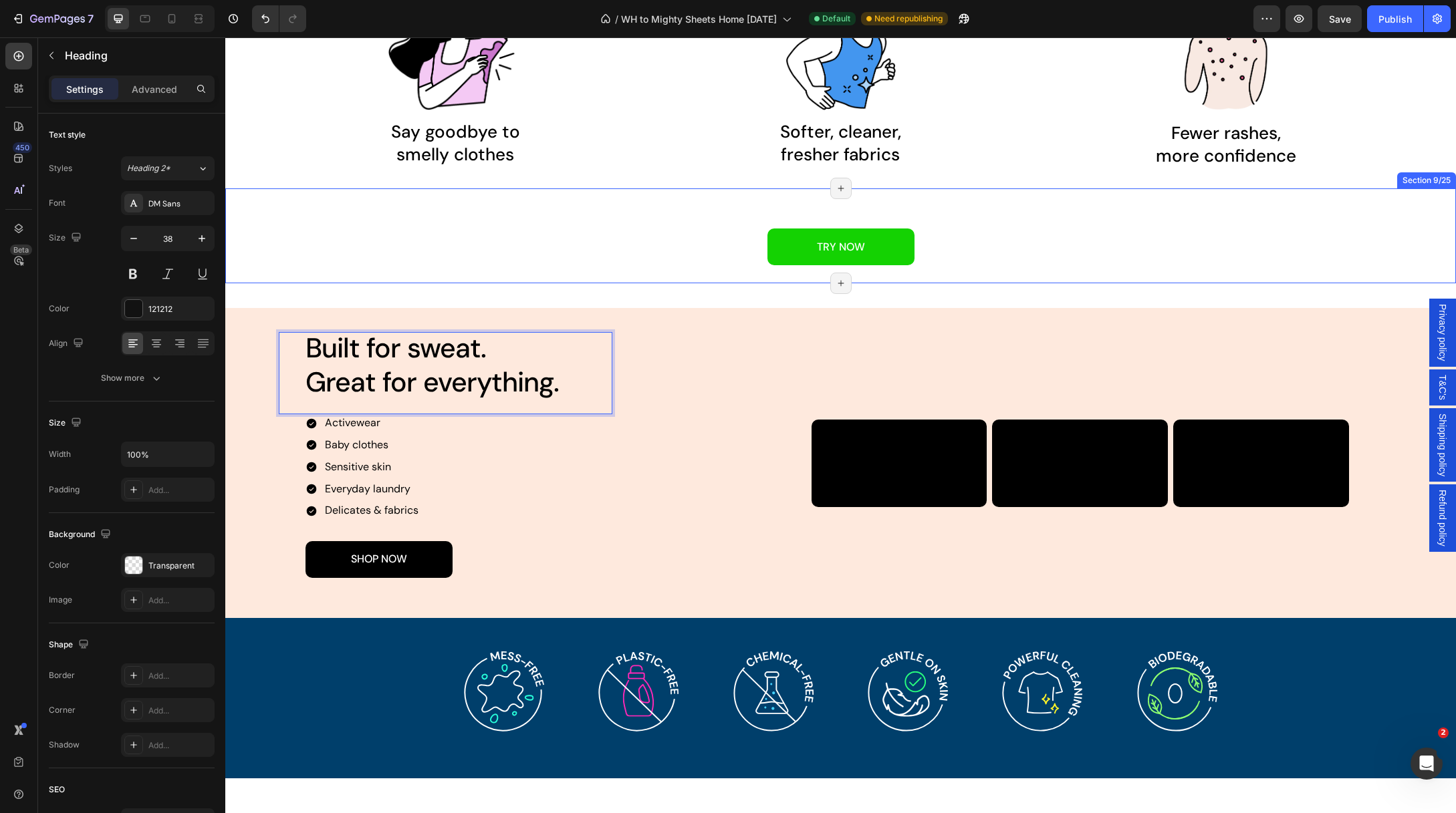
click at [561, 250] on div "TRY NOW Button" at bounding box center [841, 248] width 1231 height 39
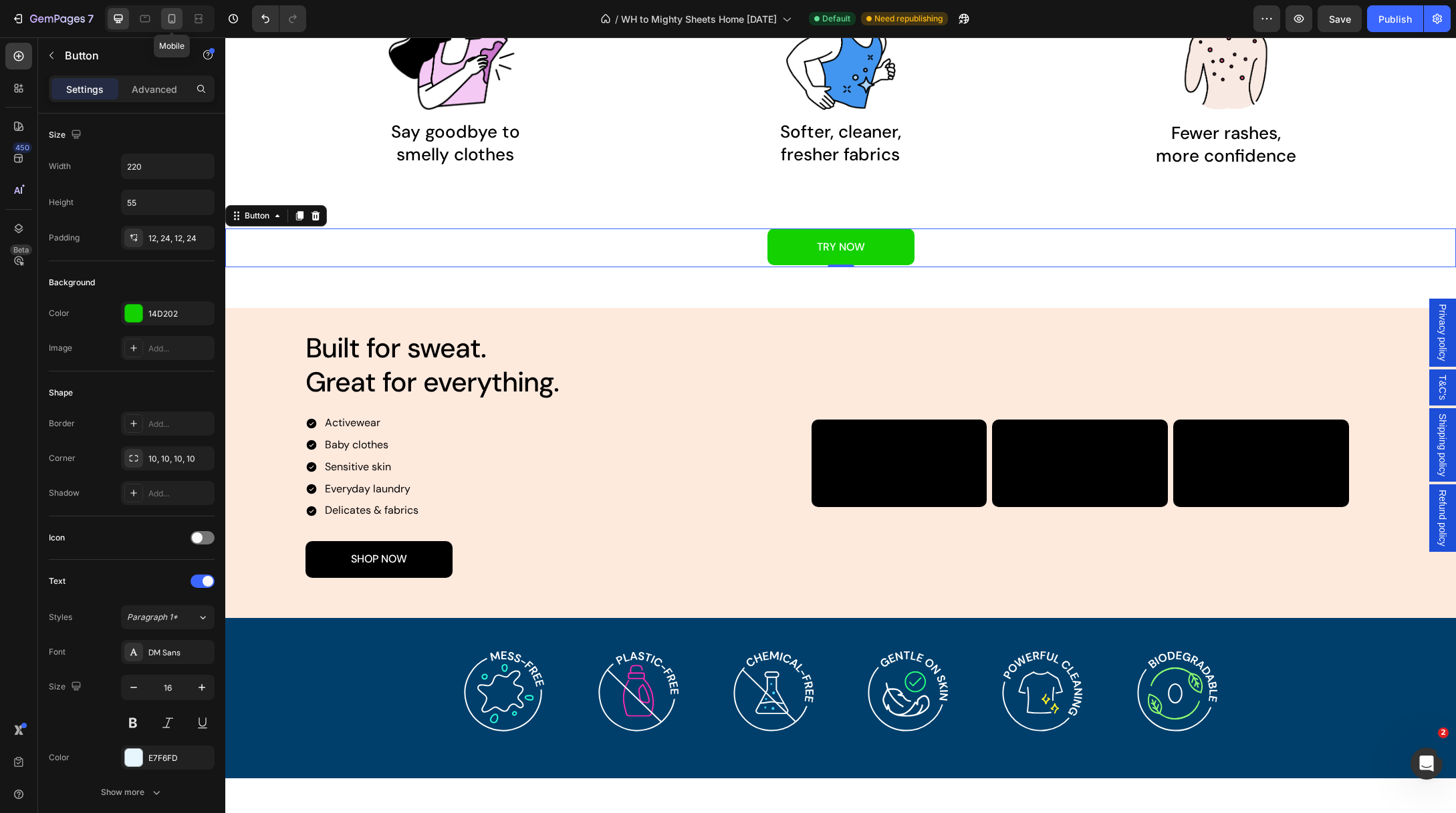
click at [174, 21] on icon at bounding box center [172, 19] width 14 height 14
type input "370"
type input "14"
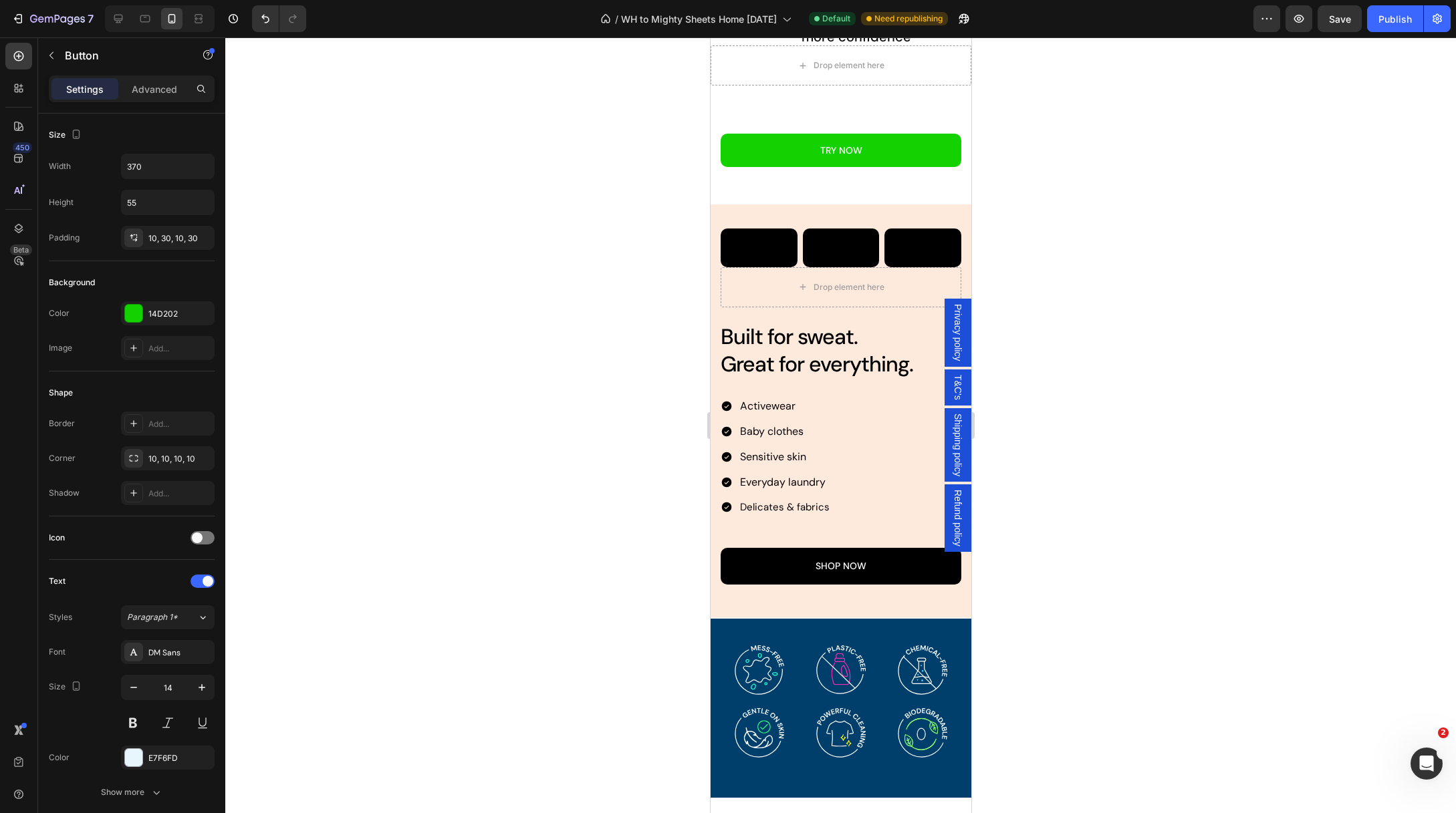
scroll to position [620, 0]
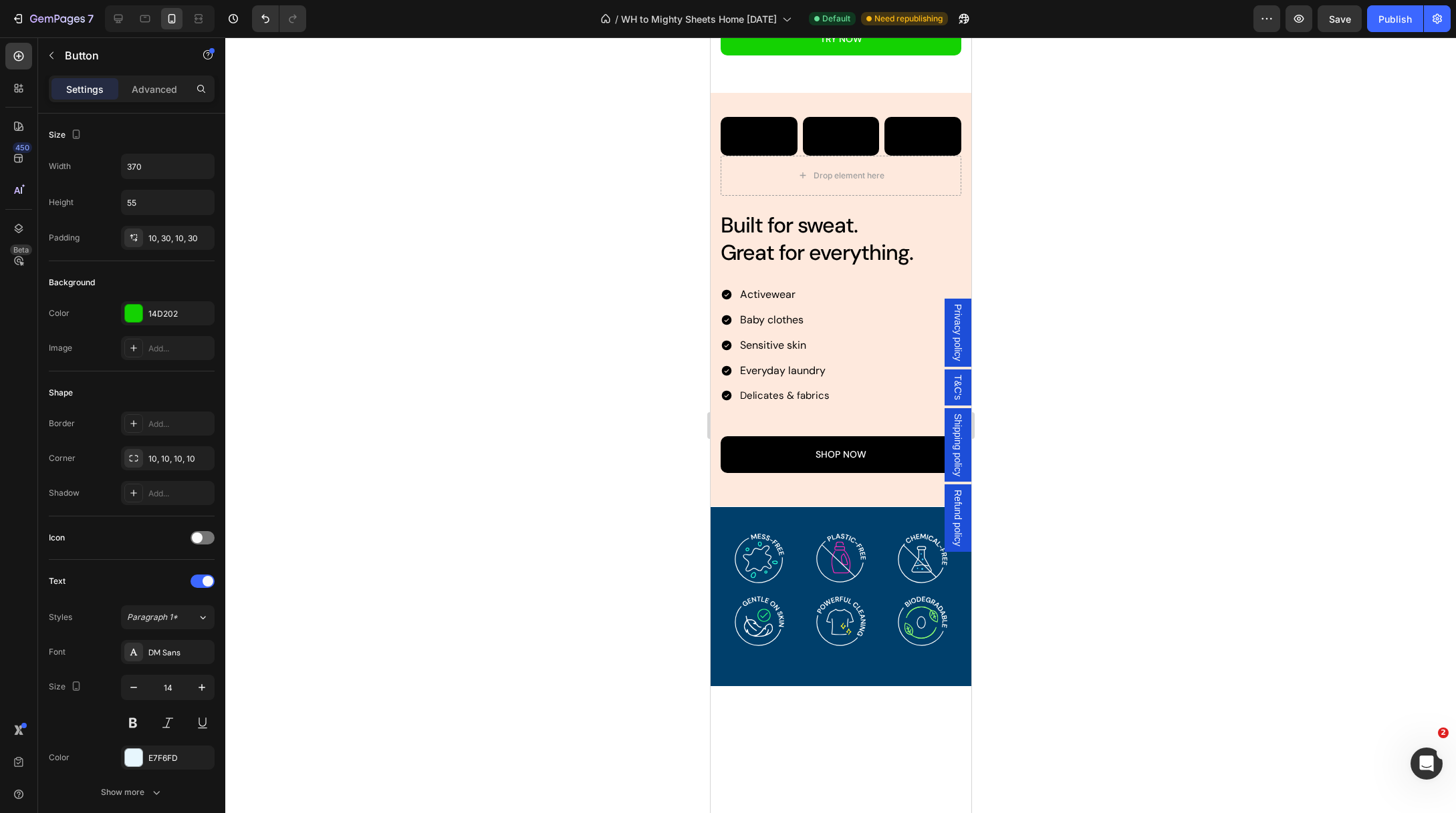
click at [484, 187] on div at bounding box center [841, 425] width 1231 height 776
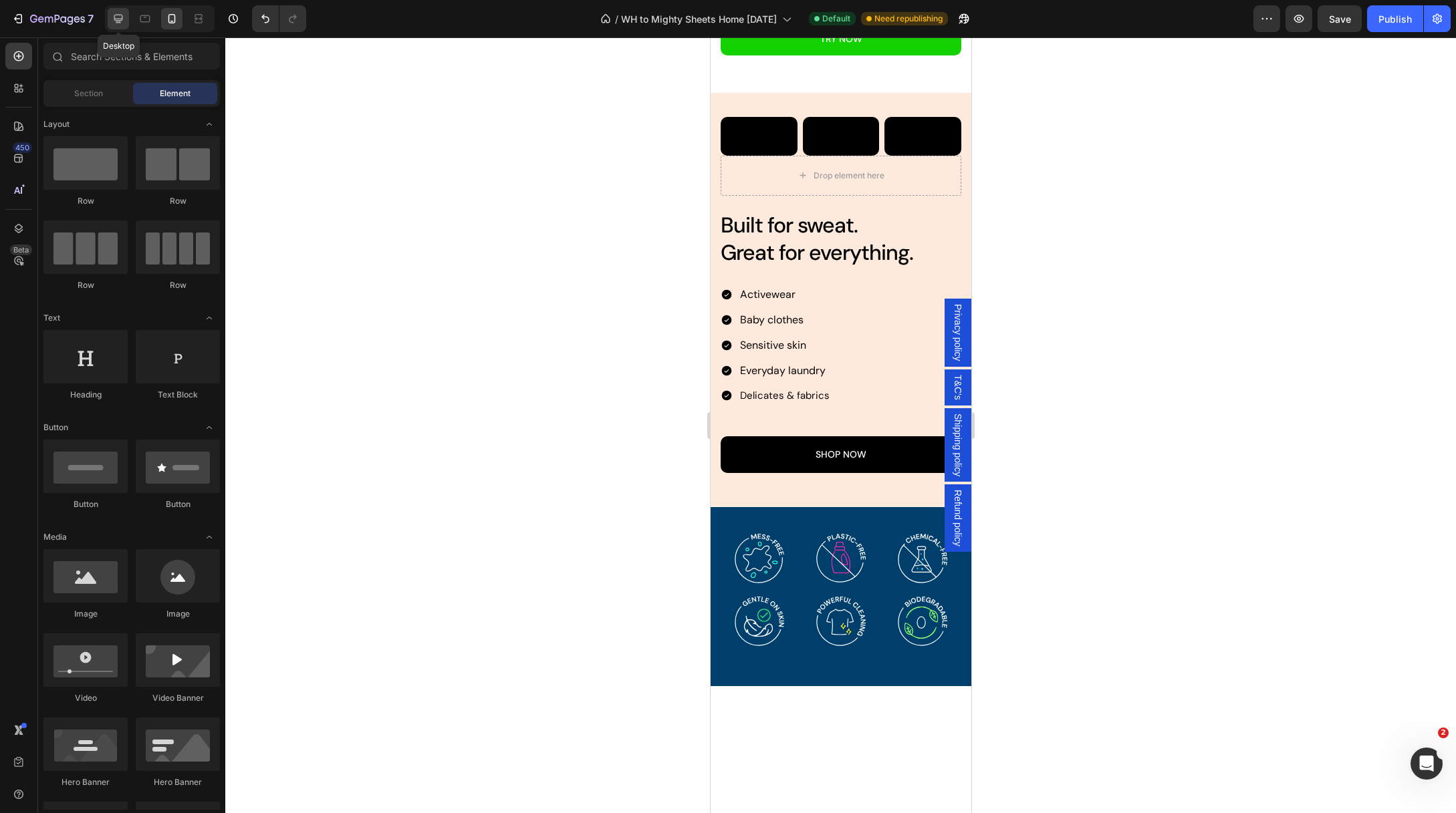
click at [121, 21] on icon at bounding box center [119, 18] width 9 height 9
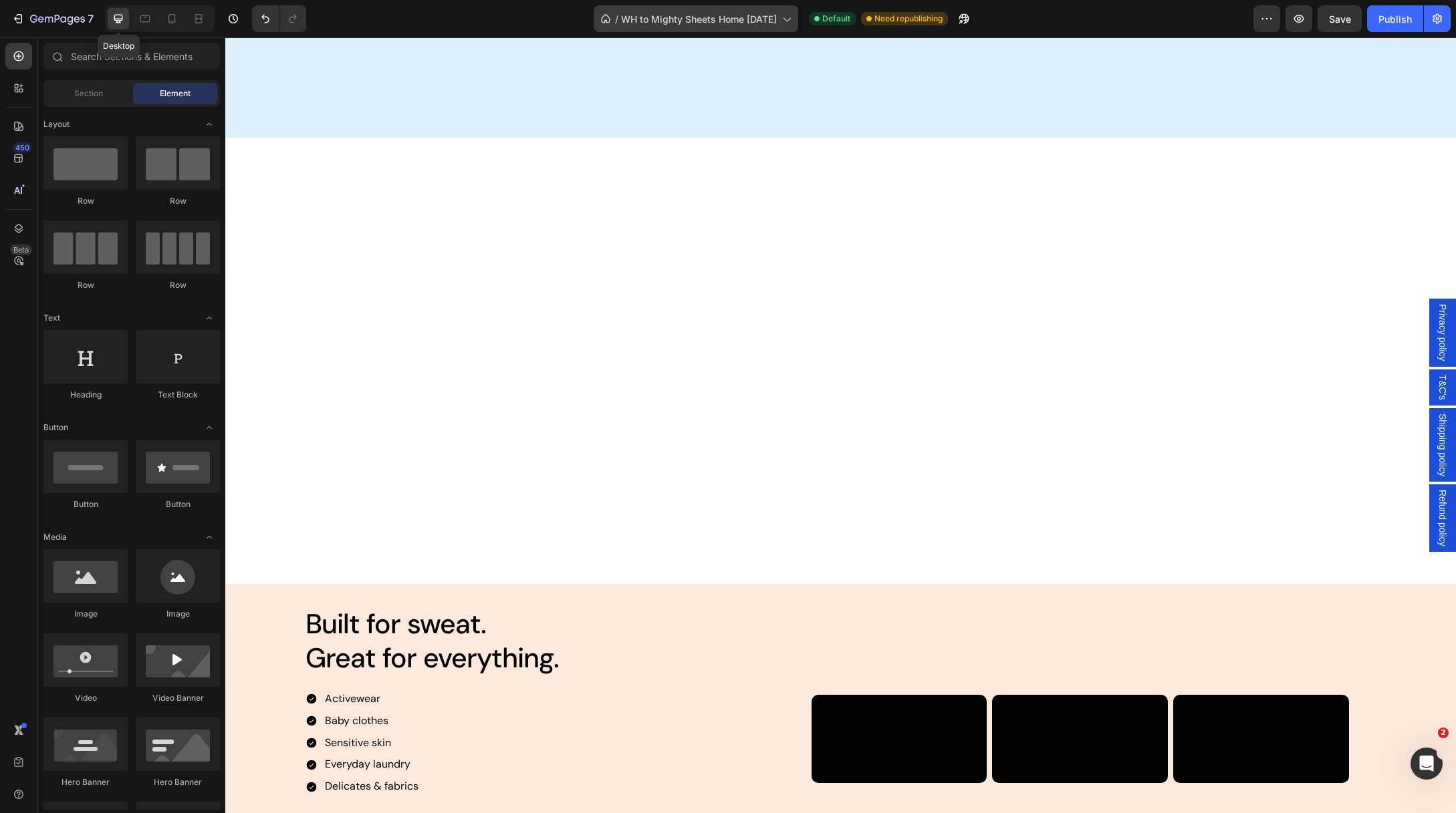
scroll to position [1266, 0]
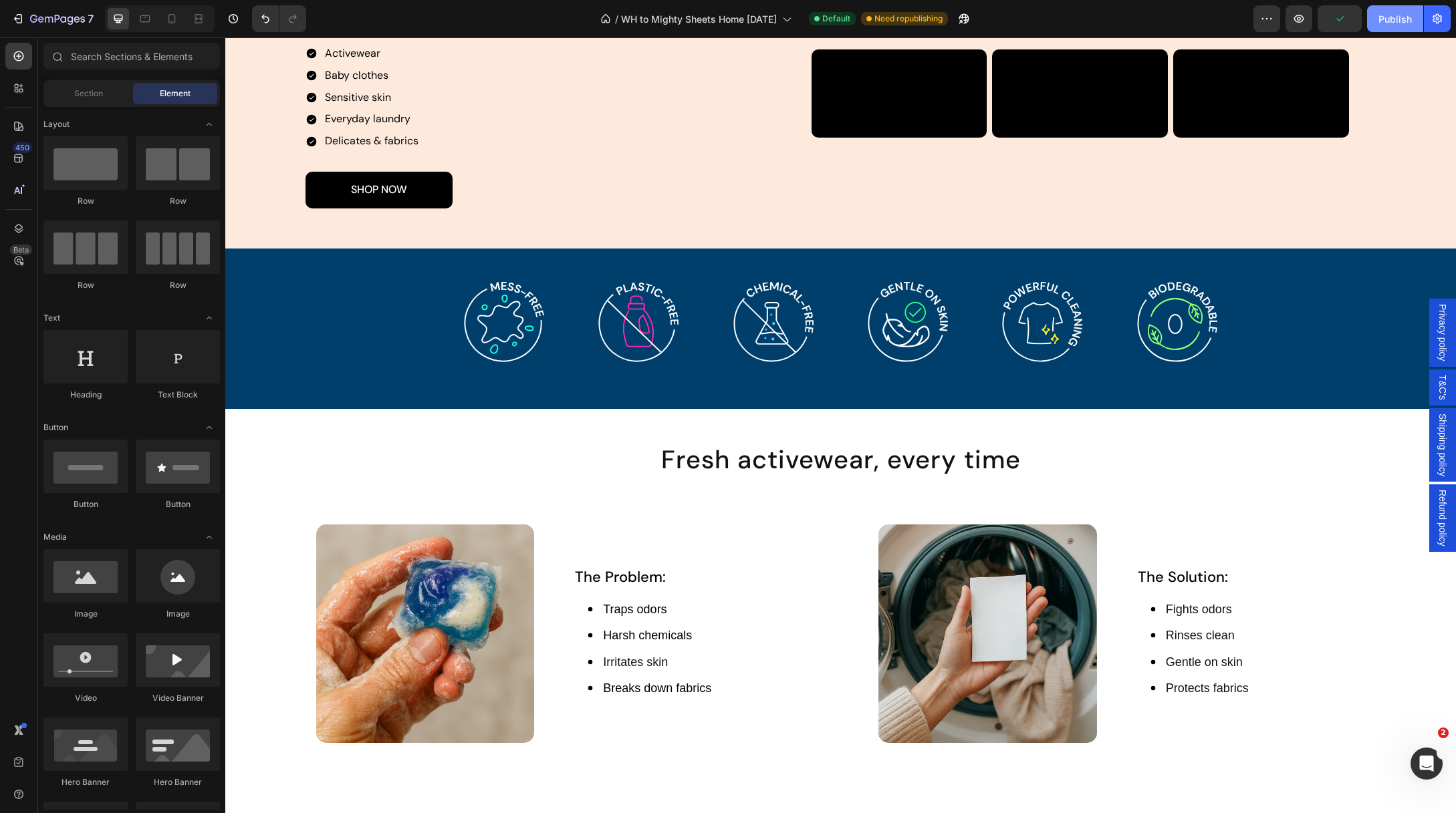
click at [1401, 18] on div "Publish" at bounding box center [1395, 19] width 34 height 14
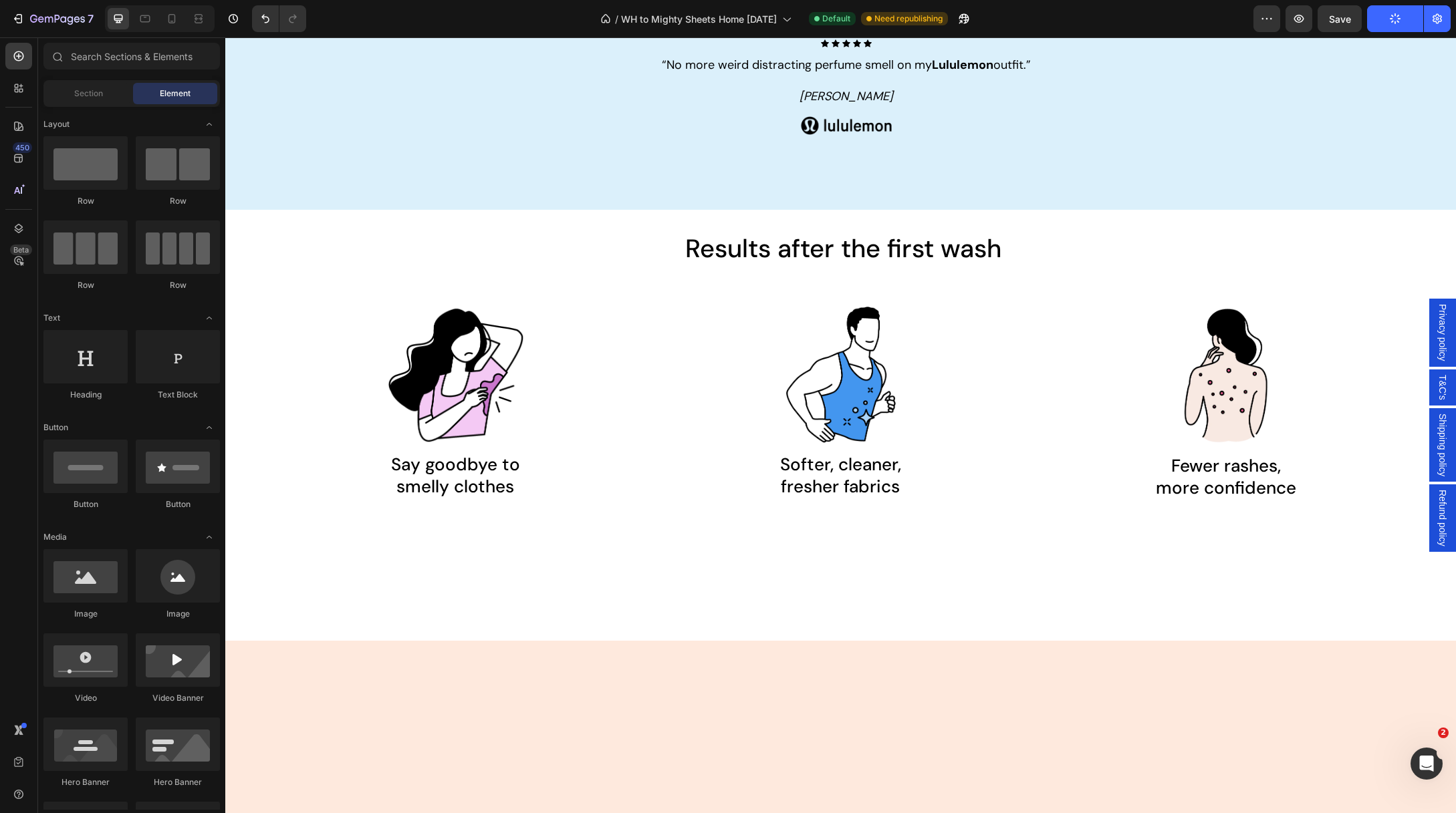
scroll to position [0, 0]
